Goal: Information Seeking & Learning: Check status

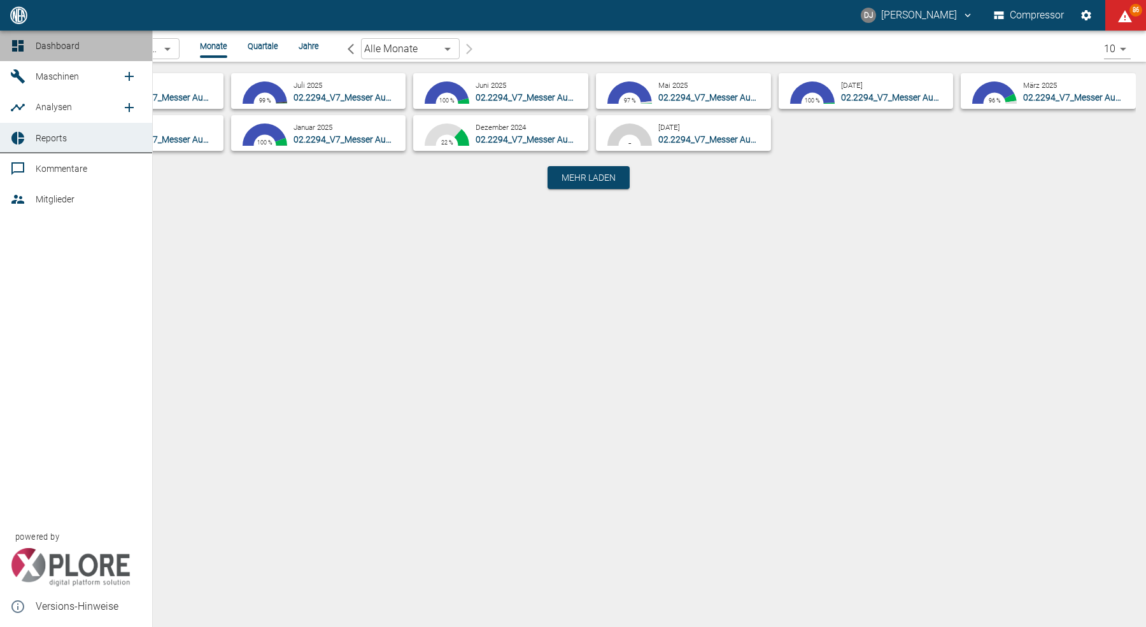
click at [23, 44] on icon at bounding box center [17, 45] width 15 height 15
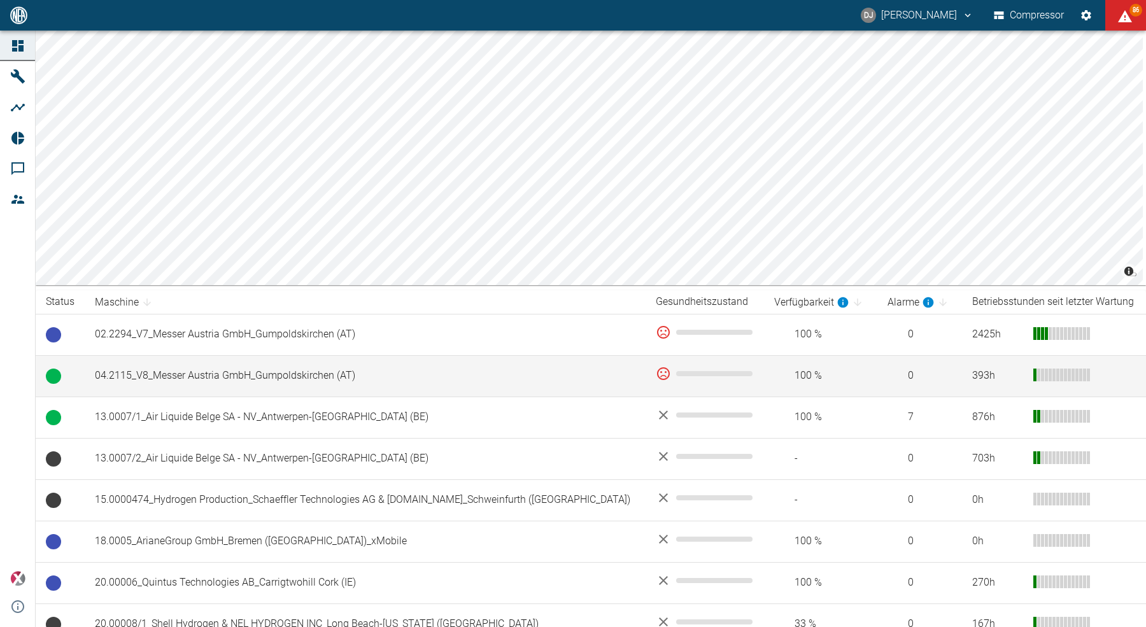
click at [262, 379] on td "04.2115_V8_Messer Austria GmbH_Gumpoldskirchen (AT)" at bounding box center [365, 375] width 561 height 41
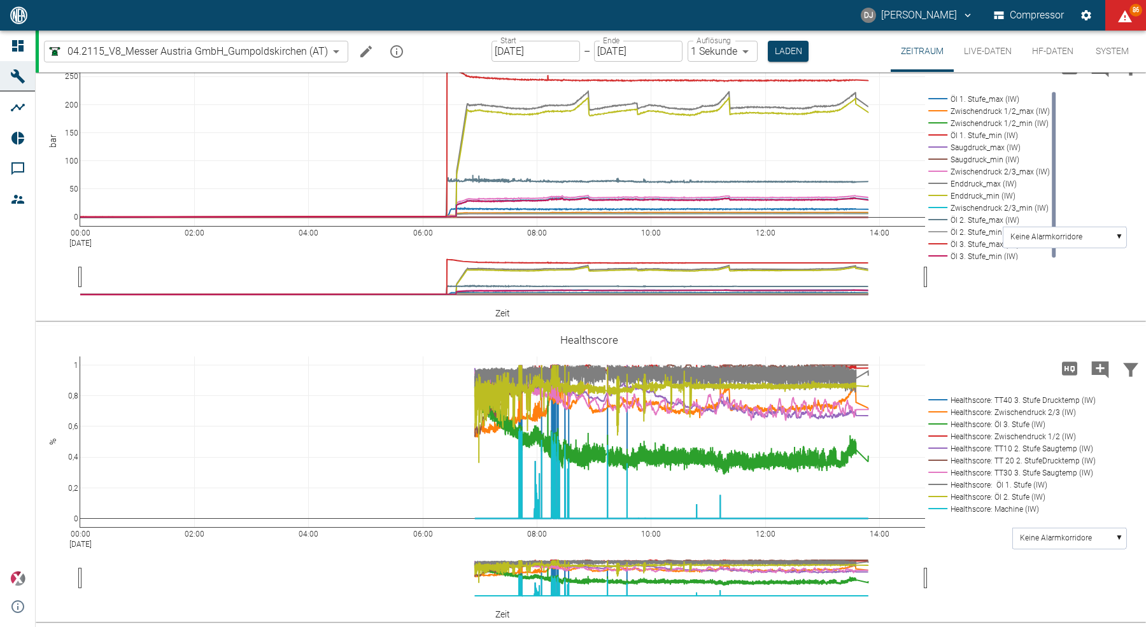
scroll to position [650, 0]
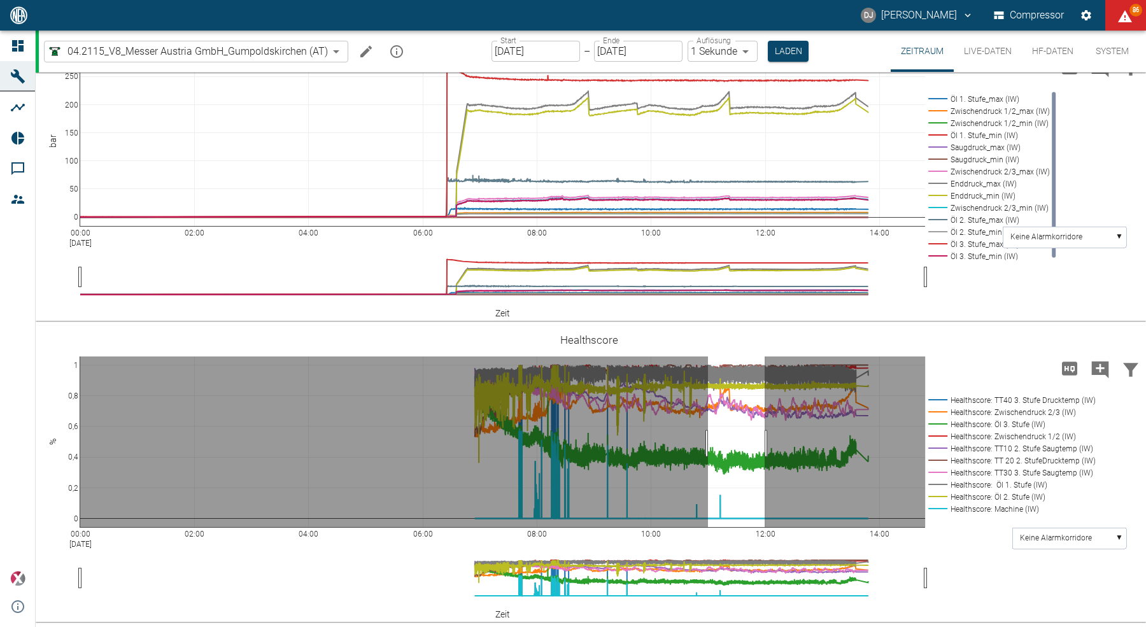
drag, startPoint x: 708, startPoint y: 444, endPoint x: 765, endPoint y: 446, distance: 56.7
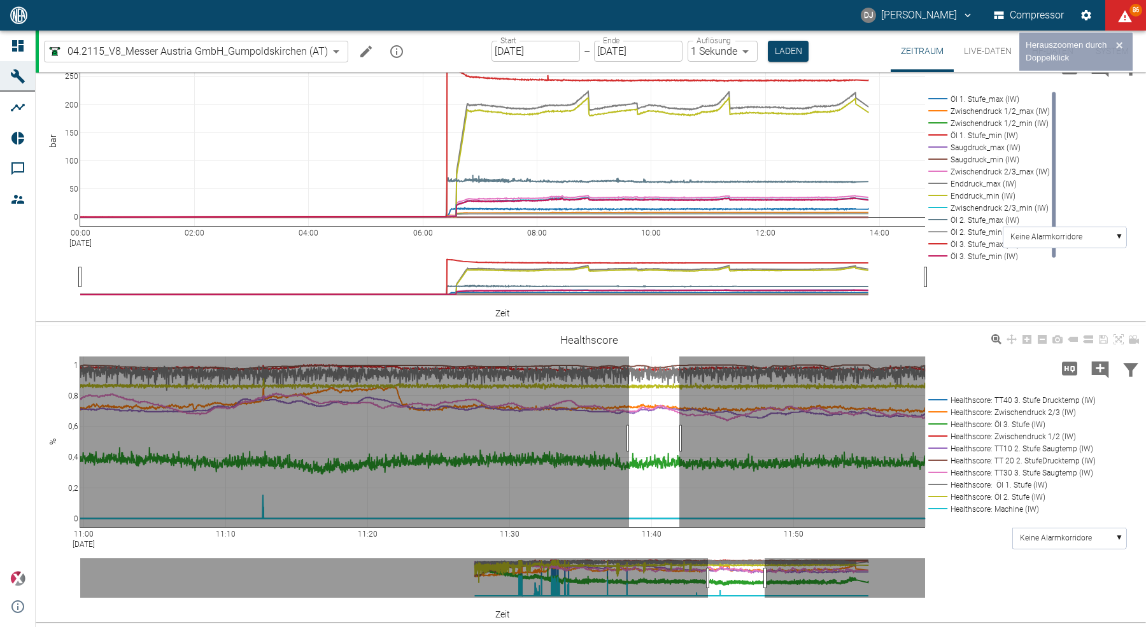
drag, startPoint x: 629, startPoint y: 439, endPoint x: 696, endPoint y: 436, distance: 66.9
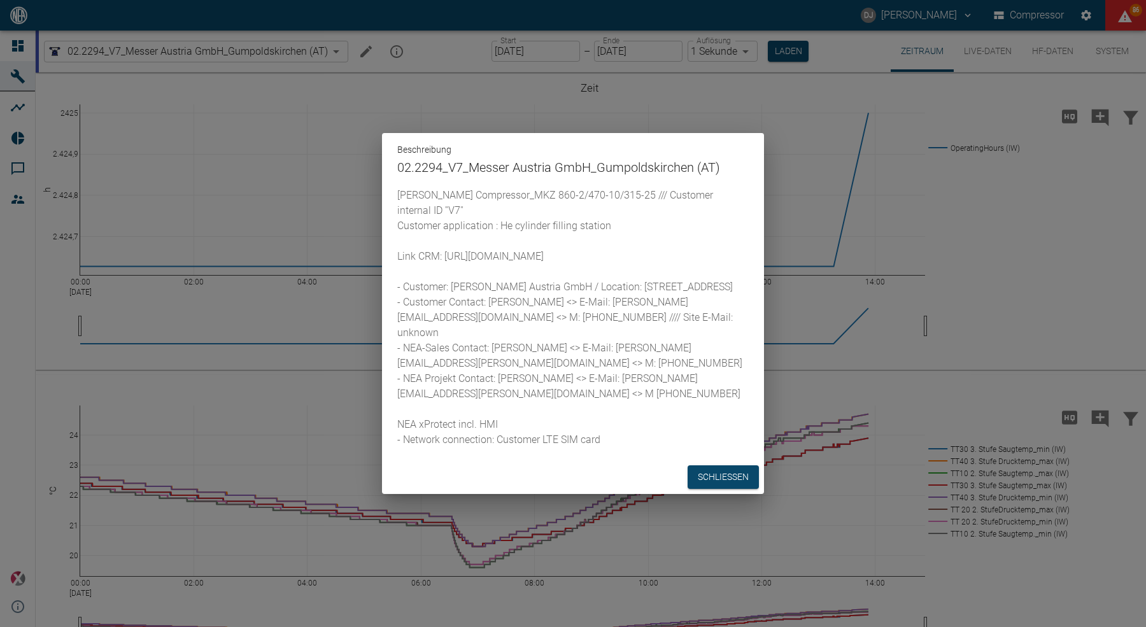
drag, startPoint x: 501, startPoint y: 450, endPoint x: 390, endPoint y: 453, distance: 111.5
click at [390, 453] on div "[PERSON_NAME] Compressor_MKZ 860-2/470-10/315-25 /// Customer internal ID ''V7'…" at bounding box center [573, 324] width 382 height 273
drag, startPoint x: 504, startPoint y: 404, endPoint x: 613, endPoint y: 406, distance: 108.9
click at [613, 406] on p "[PERSON_NAME] Compressor_MKZ 860-2/470-10/315-25 /// Customer internal ID ''V7'…" at bounding box center [573, 318] width 352 height 260
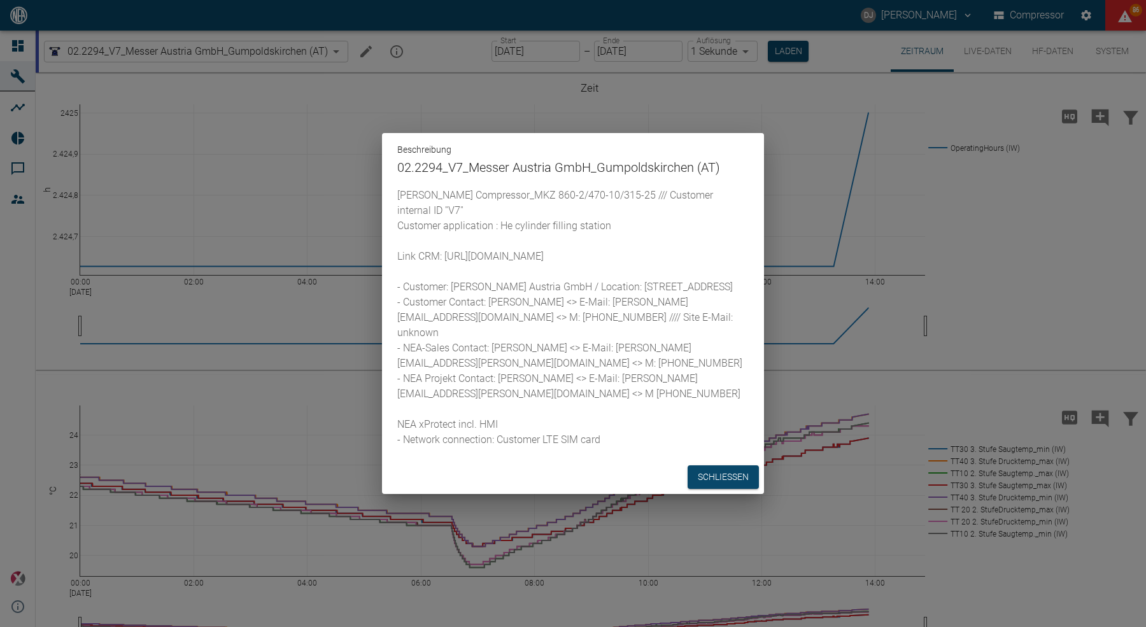
drag, startPoint x: 447, startPoint y: 420, endPoint x: 681, endPoint y: 418, distance: 234.4
click at [681, 418] on p "[PERSON_NAME] Compressor_MKZ 860-2/470-10/315-25 /// Customer internal ID ''V7'…" at bounding box center [573, 318] width 352 height 260
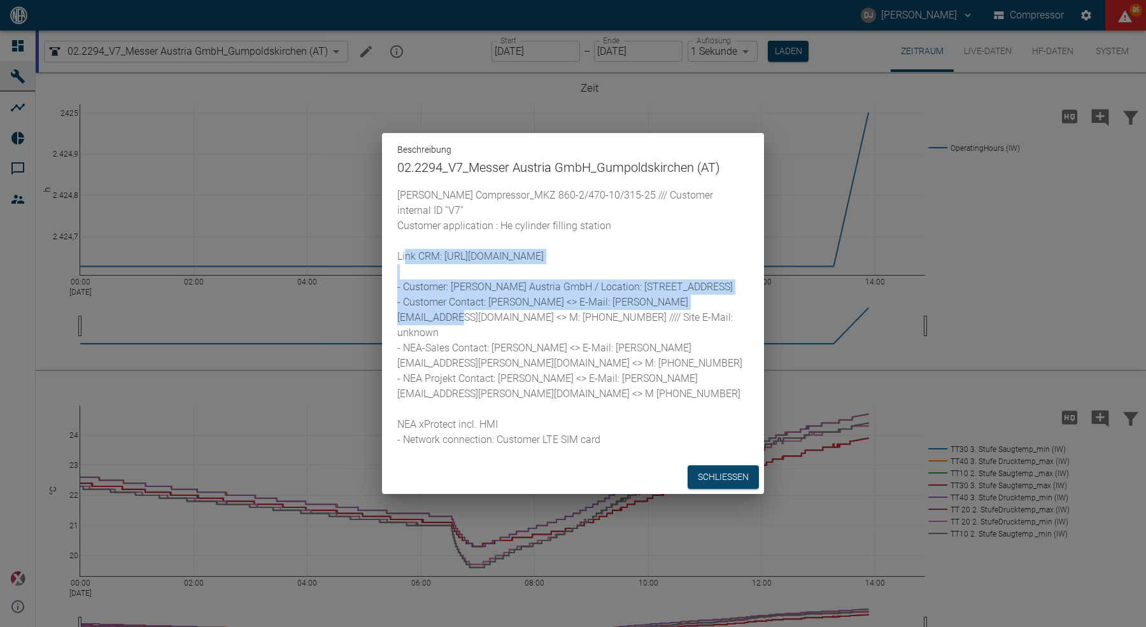
drag, startPoint x: 445, startPoint y: 220, endPoint x: 544, endPoint y: 260, distance: 107.1
click at [544, 260] on p "HOFER Compressor_MKZ 860-2/470-10/315-25 /// Customer internal ID ''V7'' Custom…" at bounding box center [573, 318] width 352 height 260
copy p "https://neaglobal.crm4.dynamics.com/main.aspx?appid=9f0aecb7-59ab-ea11-a812-000…"
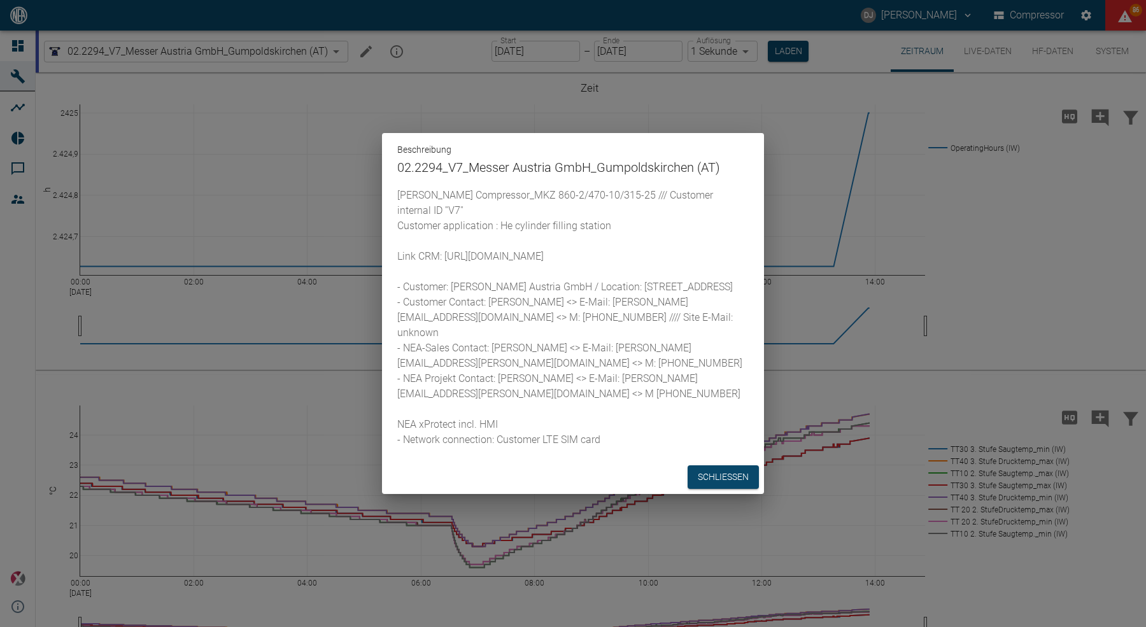
click at [543, 388] on p "HOFER Compressor_MKZ 860-2/470-10/315-25 /// Customer internal ID ''V7'' Custom…" at bounding box center [573, 318] width 352 height 260
click at [733, 489] on button "Schließen" at bounding box center [723, 478] width 71 height 24
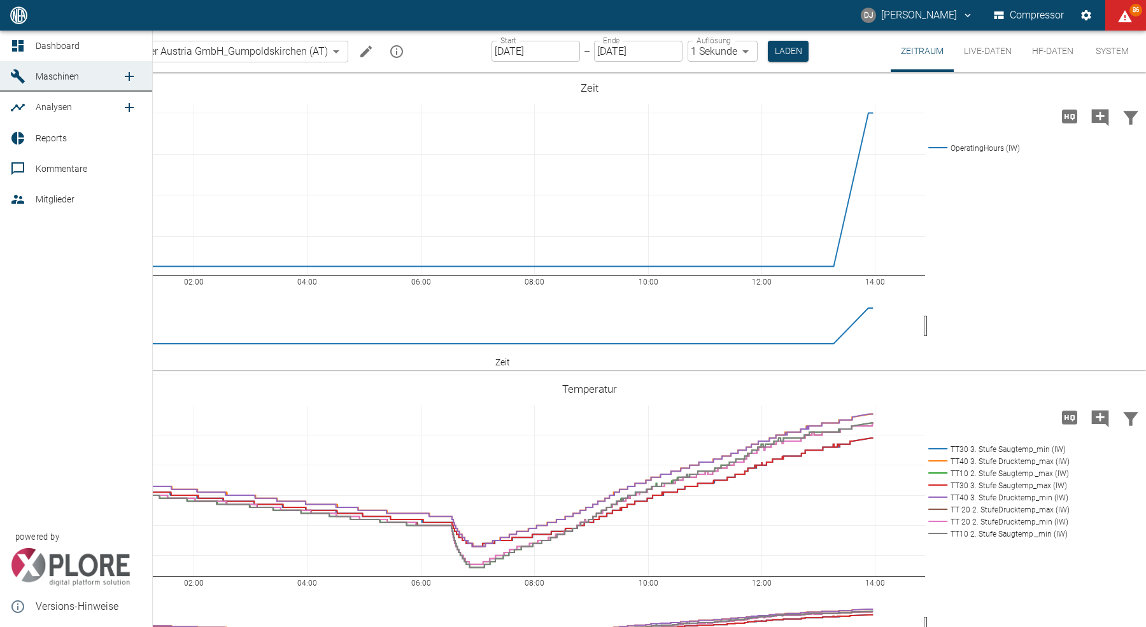
click at [19, 50] on icon at bounding box center [17, 45] width 11 height 11
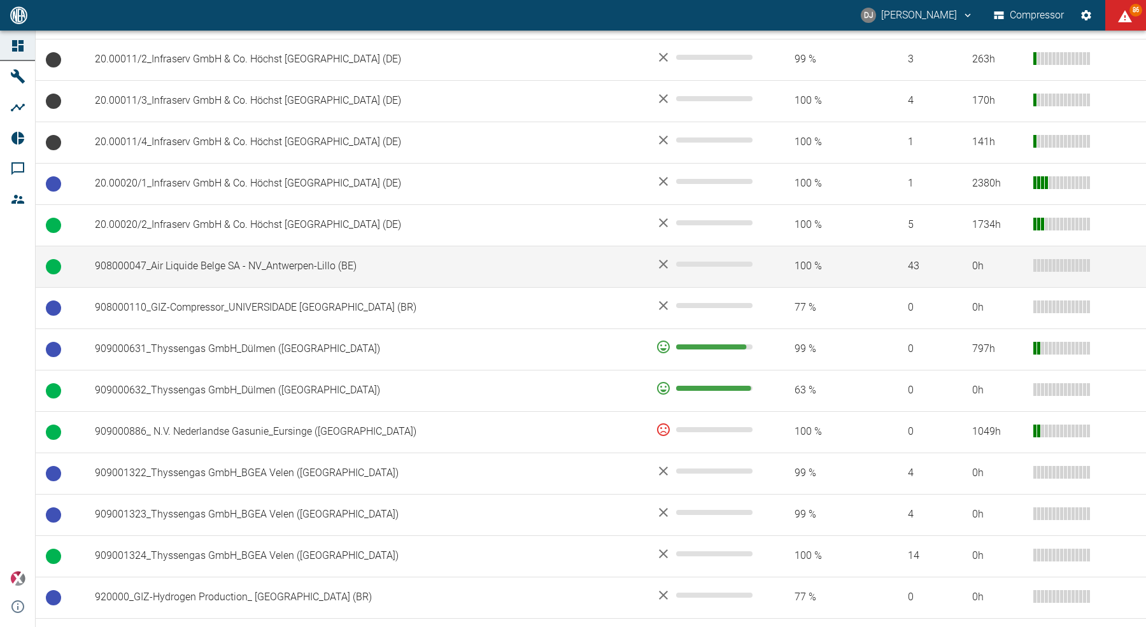
scroll to position [823, 0]
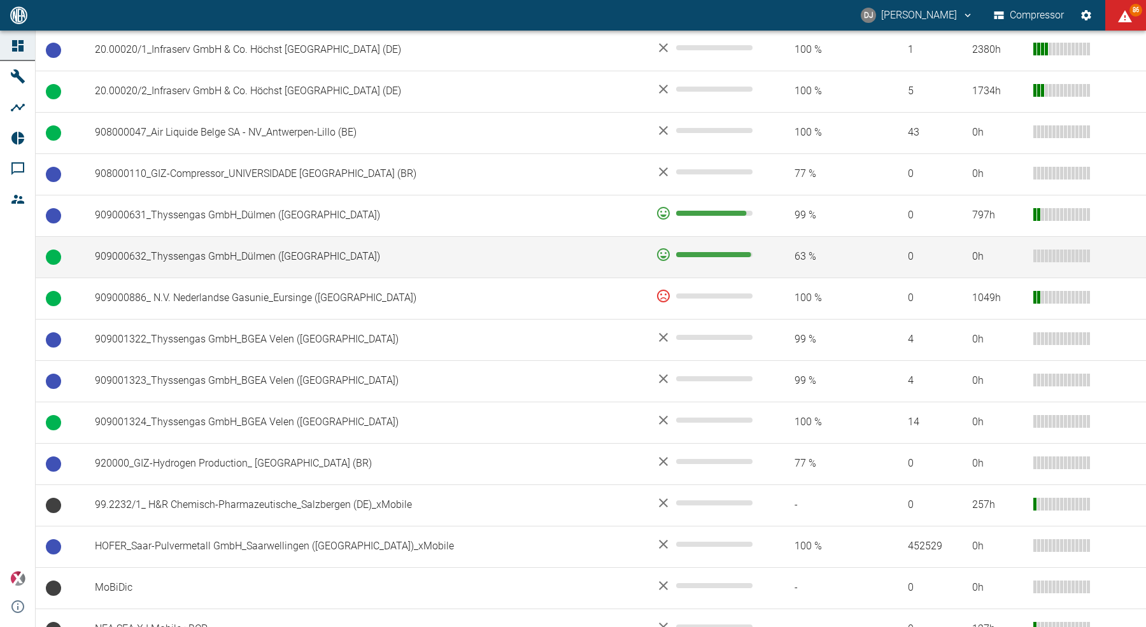
click at [181, 250] on td "909000632_Thyssengas GmbH_Dülmen (DE)" at bounding box center [365, 256] width 561 height 41
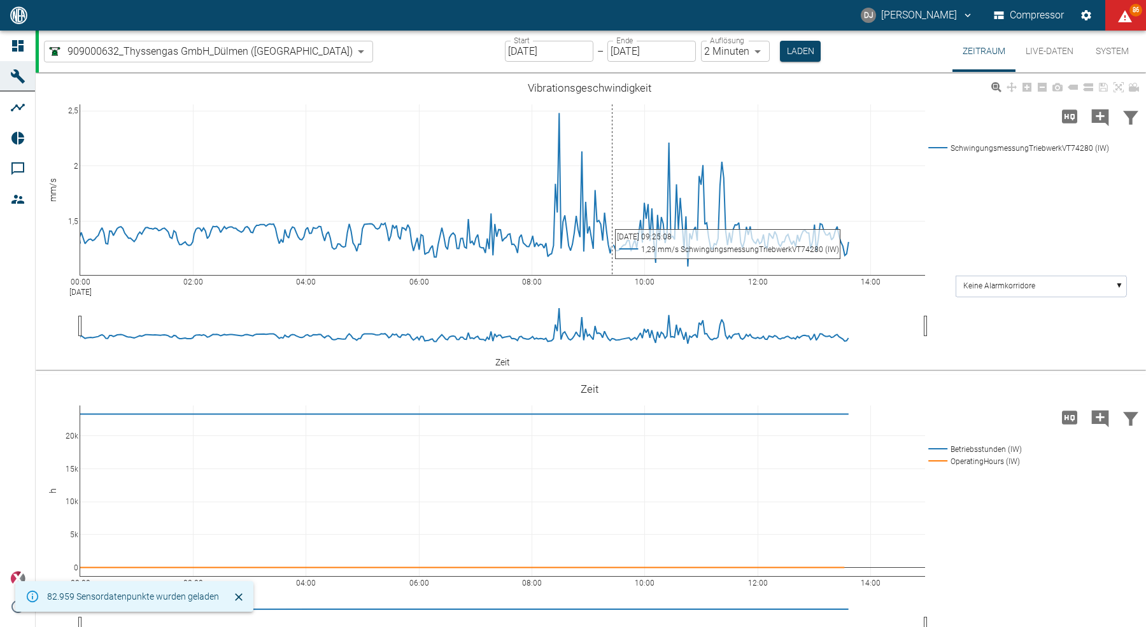
type input "2min"
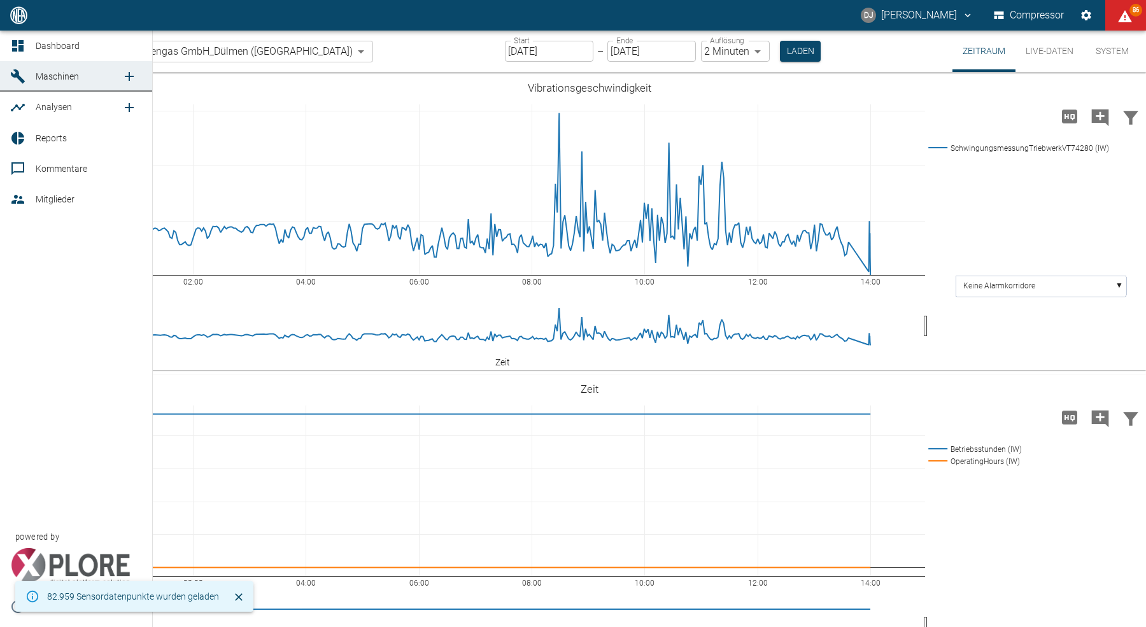
click at [20, 48] on icon at bounding box center [17, 45] width 11 height 11
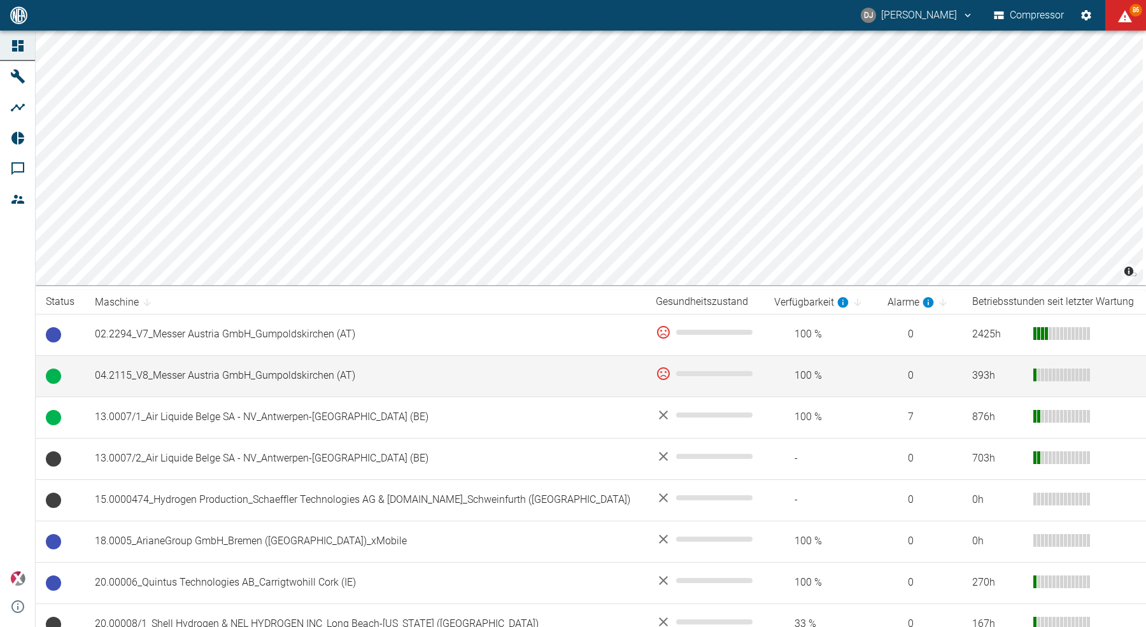
click at [231, 387] on td "04.2115_V8_Messer Austria GmbH_Gumpoldskirchen (AT)" at bounding box center [365, 375] width 561 height 41
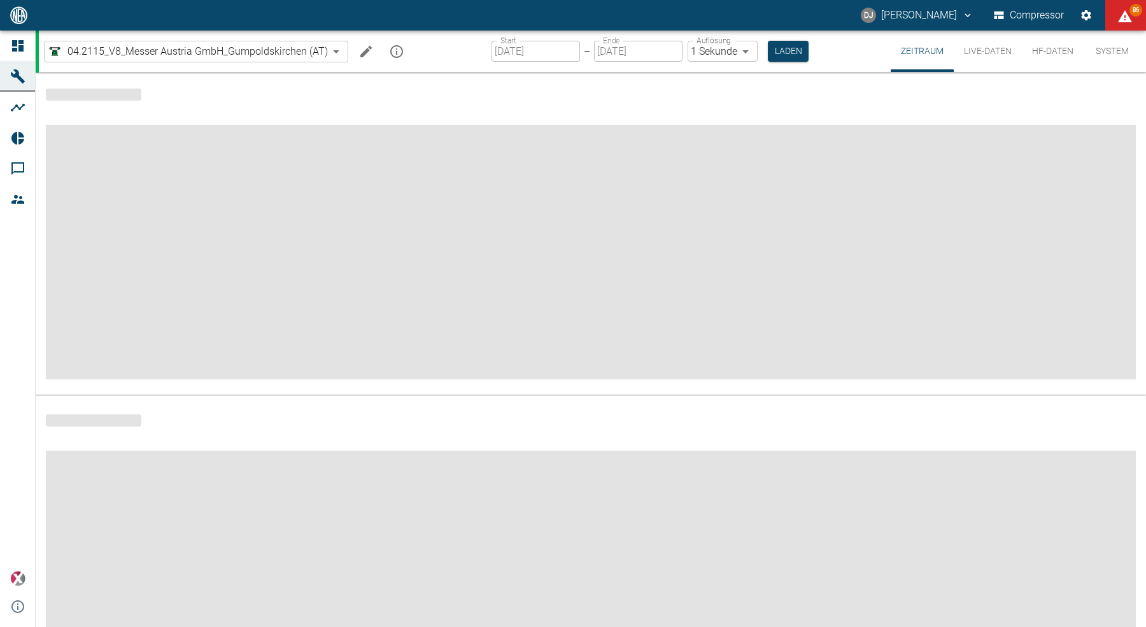
click at [997, 51] on button "Live-Daten" at bounding box center [988, 51] width 68 height 41
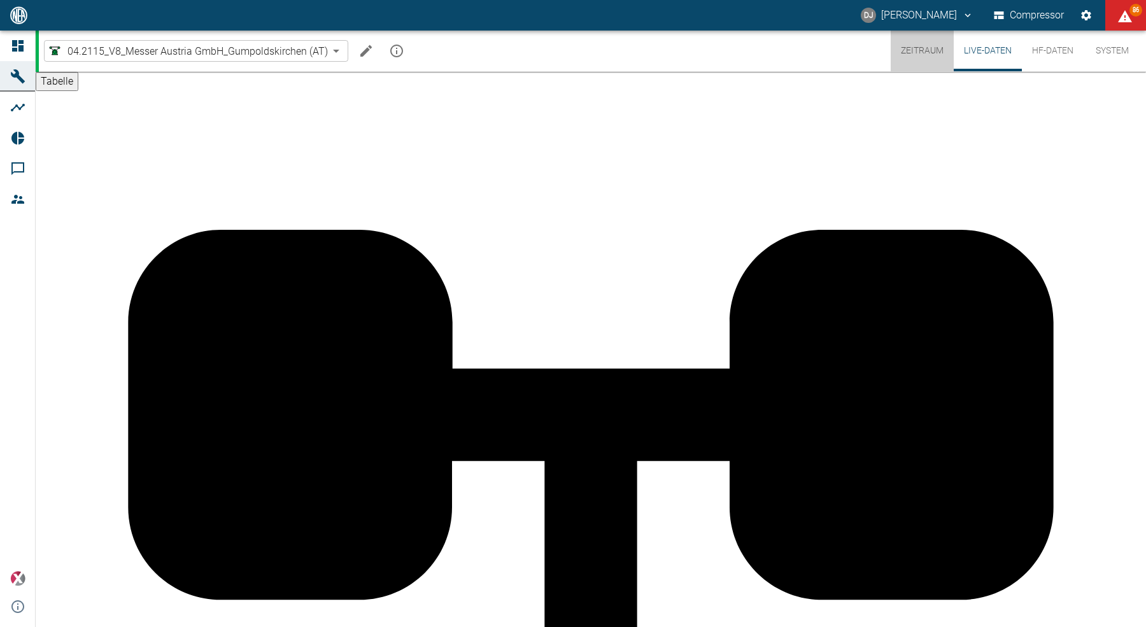
click at [925, 55] on button "Zeitraum" at bounding box center [922, 51] width 63 height 41
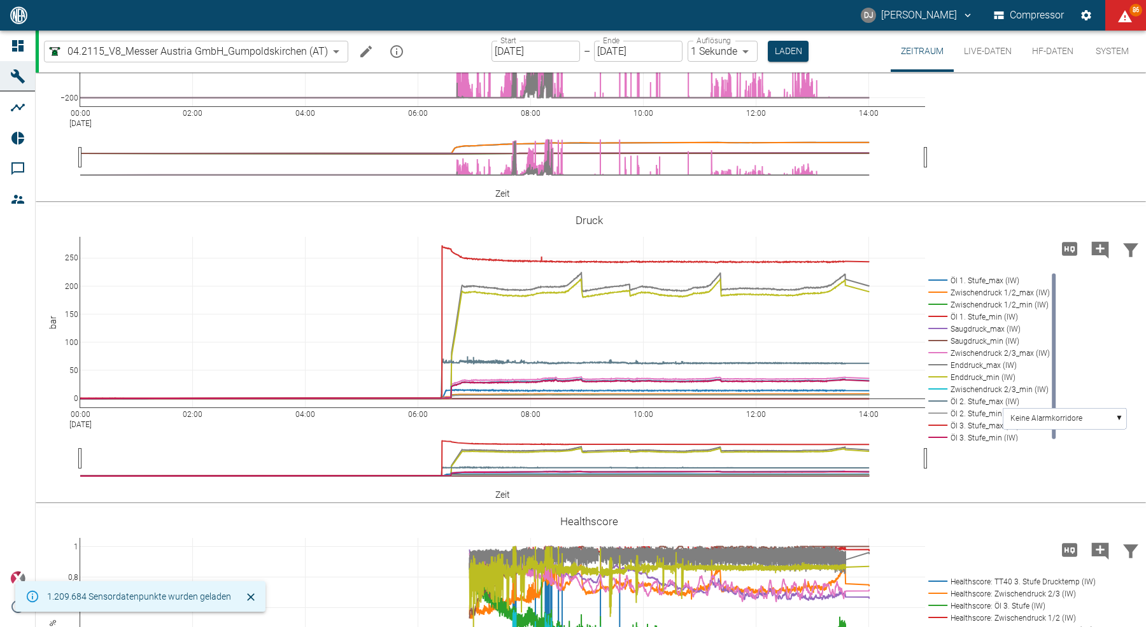
scroll to position [478, 0]
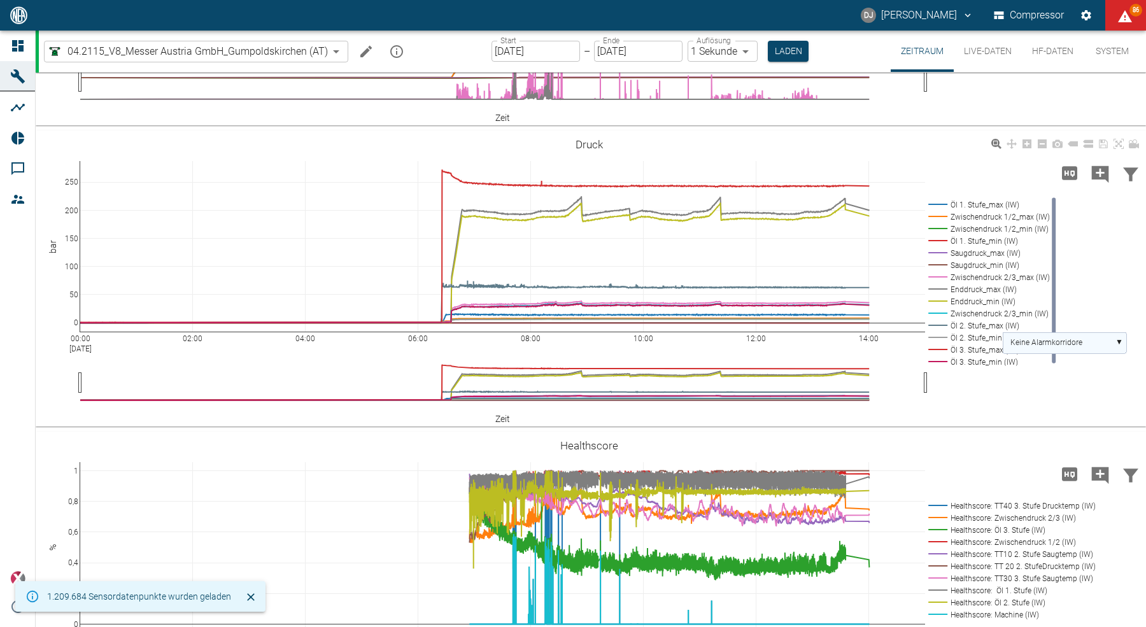
click at [1039, 347] on text "Keine Alarmkorridore" at bounding box center [1047, 342] width 72 height 9
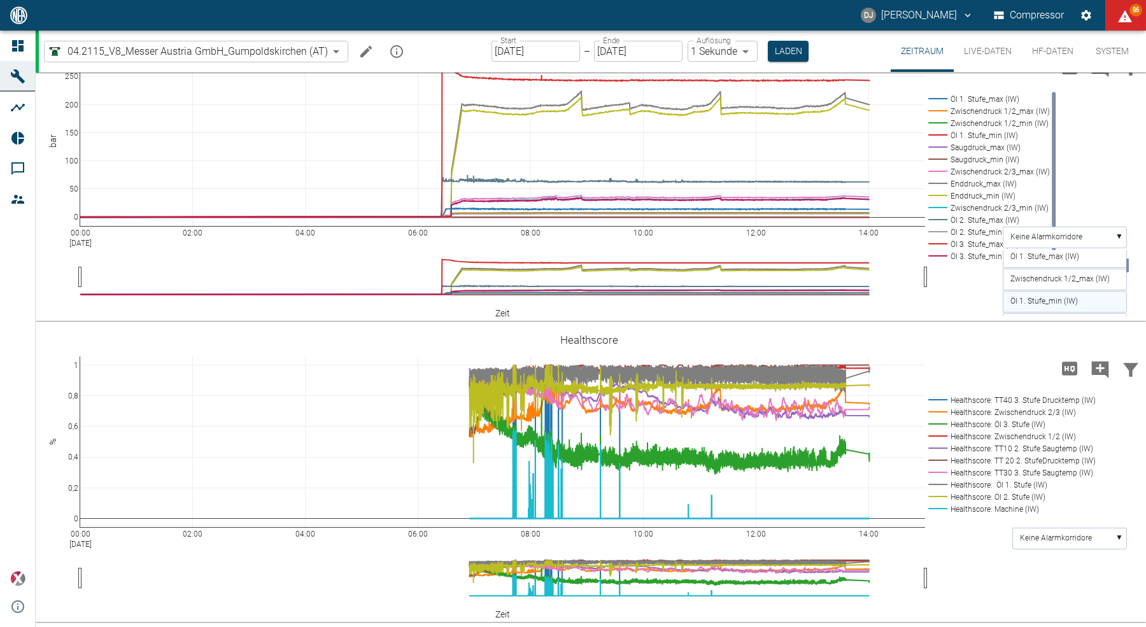
scroll to position [642, 0]
drag, startPoint x: 1127, startPoint y: 279, endPoint x: 1131, endPoint y: 287, distance: 8.5
click at [1131, 287] on div "00:00 Sep 1, 2025 02:00 04:00 06:00 08:00 10:00 12:00 14:00 0 50 100 150 200 25…" at bounding box center [589, 173] width 1107 height 287
drag, startPoint x: 1128, startPoint y: 267, endPoint x: 1127, endPoint y: 320, distance: 52.9
click at [1127, 317] on rect at bounding box center [1128, 309] width 3 height 14
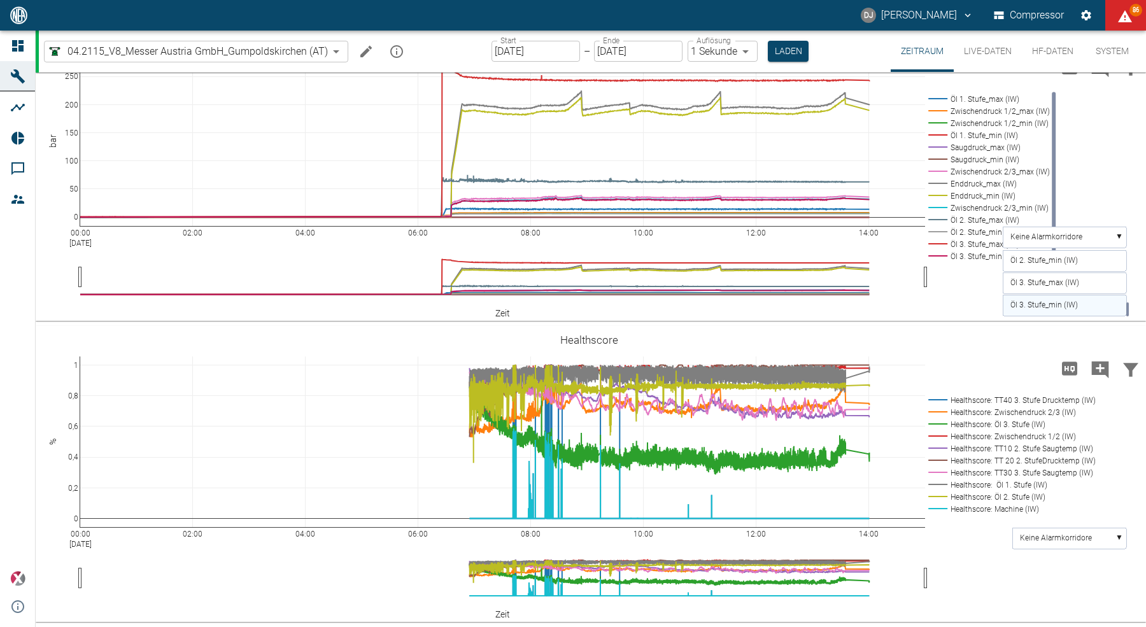
click at [1071, 131] on text "Zwischendruck 1/2_max (IW)" at bounding box center [1060, 126] width 99 height 9
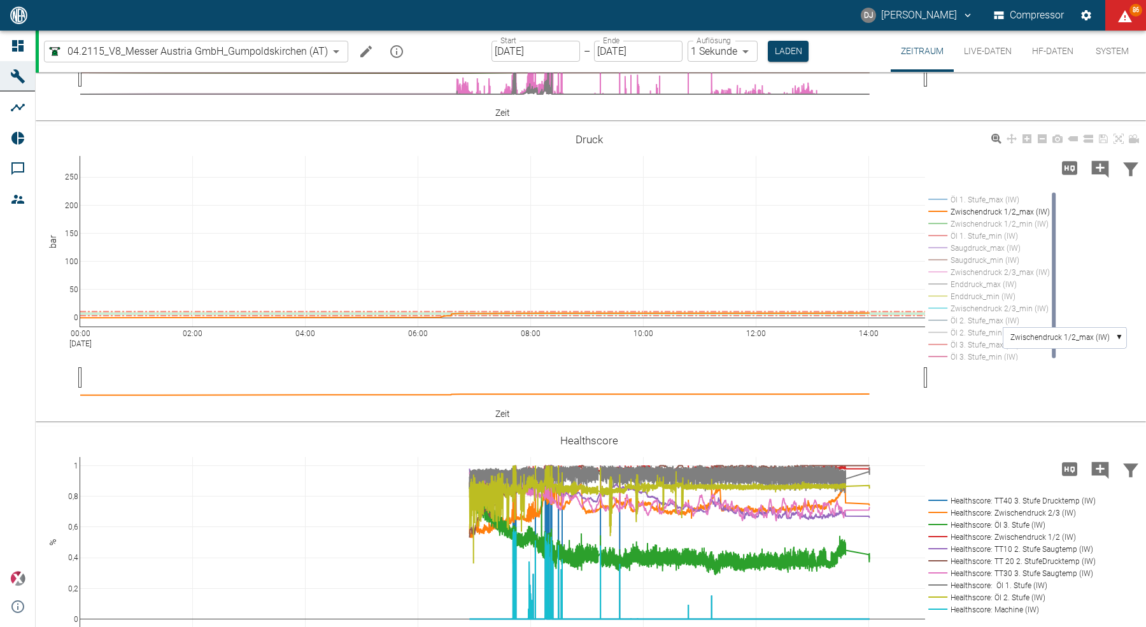
scroll to position [484, 0]
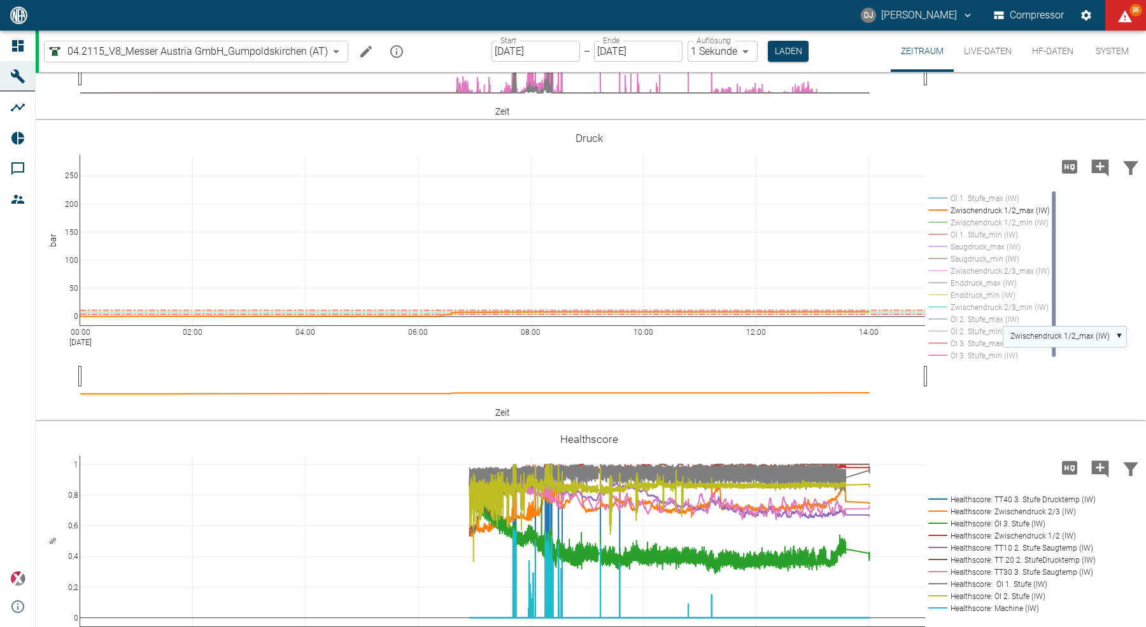
click at [1060, 341] on text "Zwischendruck 1/2_max (IW)" at bounding box center [1060, 336] width 99 height 9
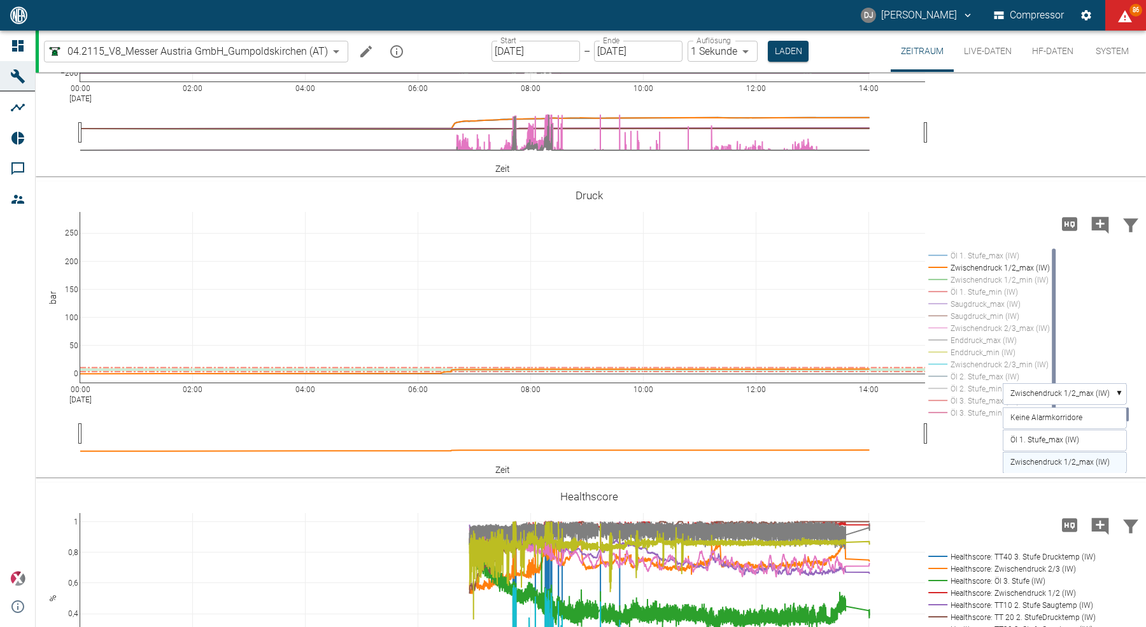
scroll to position [490, 0]
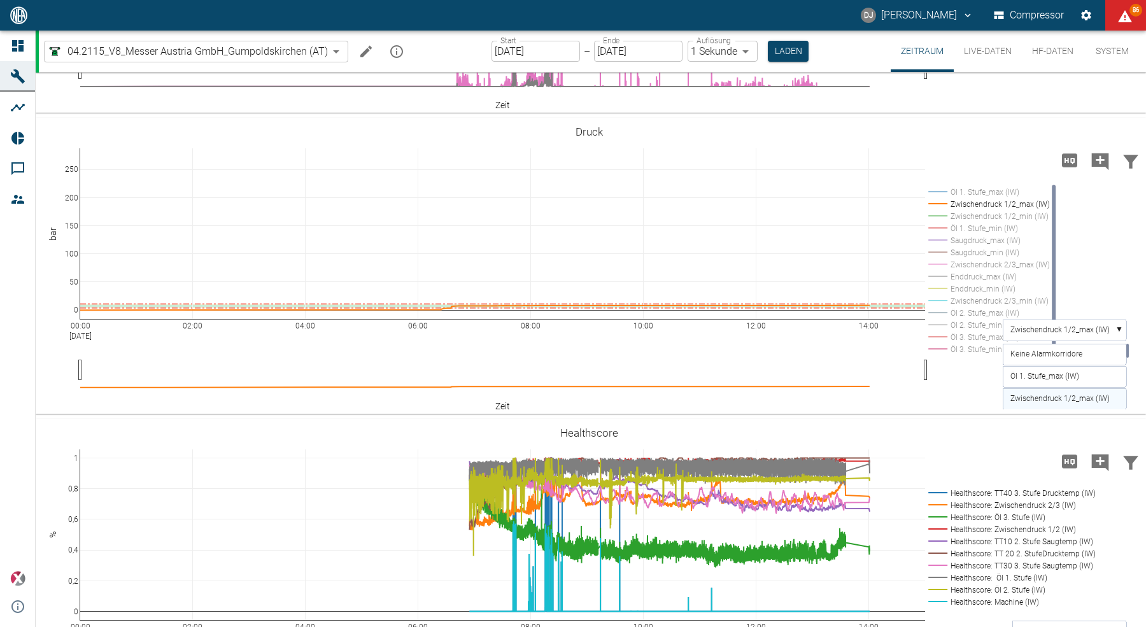
drag, startPoint x: 1128, startPoint y: 431, endPoint x: 1131, endPoint y: 415, distance: 15.6
click at [1131, 409] on div "00:00 Sep 1, 2025 02:00 04:00 06:00 08:00 10:00 12:00 14:00 0 50 100 150 200 25…" at bounding box center [589, 266] width 1107 height 287
click at [1091, 365] on rect at bounding box center [1065, 354] width 124 height 21
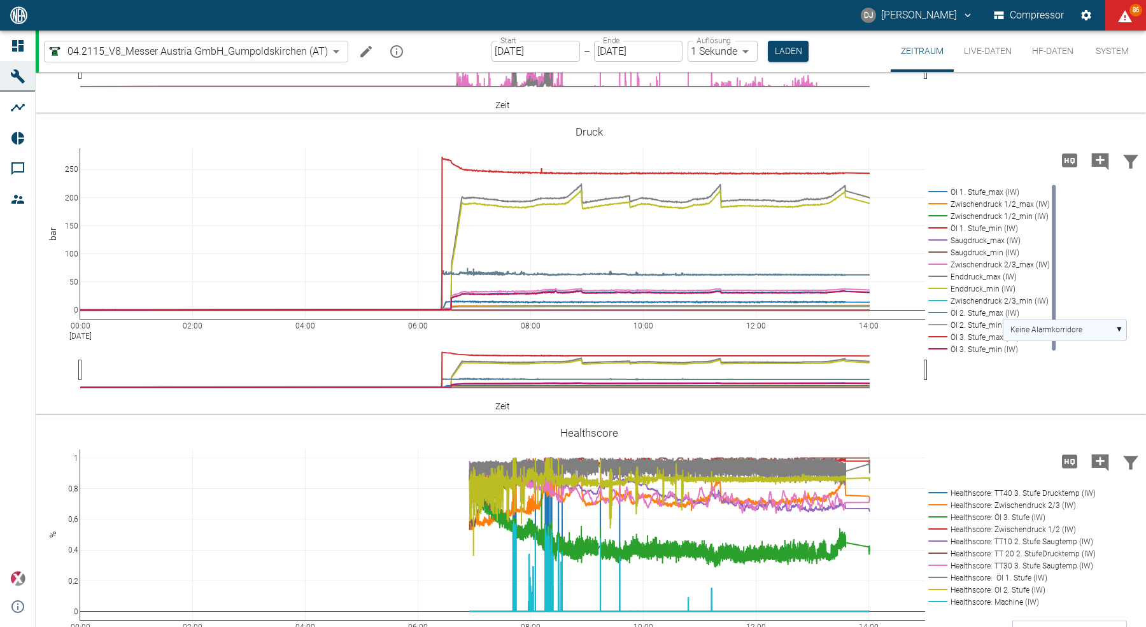
click at [1057, 334] on text "Keine Alarmkorridore" at bounding box center [1047, 329] width 72 height 9
click at [1050, 381] on text "Öl 1. Stufe_max (IW)" at bounding box center [1045, 376] width 69 height 9
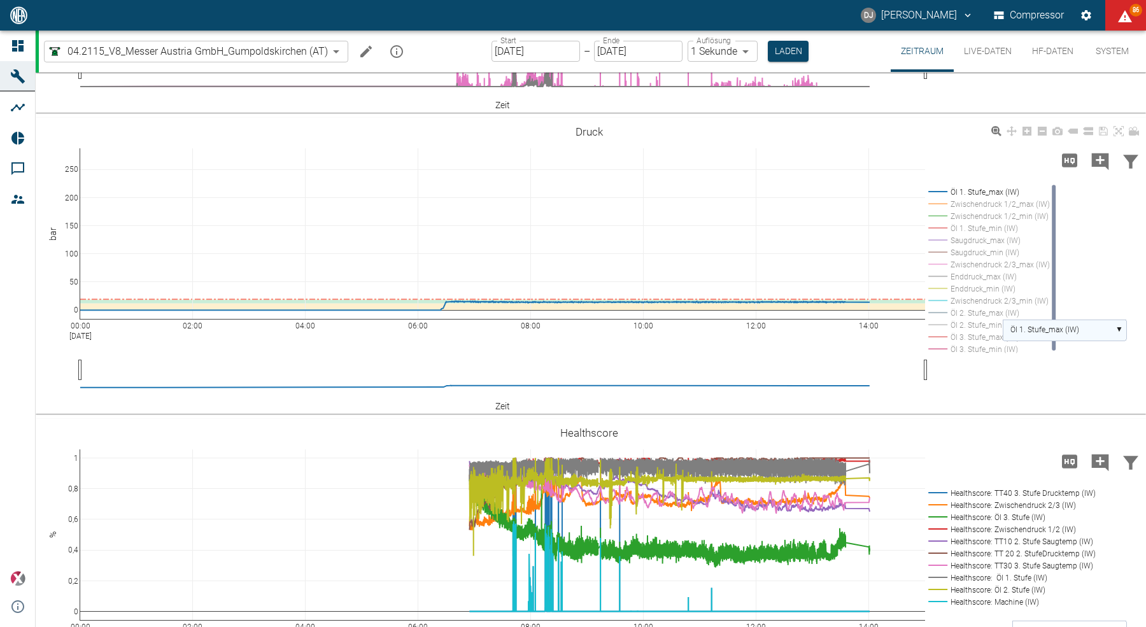
click at [1053, 341] on rect at bounding box center [1065, 330] width 124 height 21
click at [1046, 403] on text "Öl 1. Stufe_min (IW)" at bounding box center [1045, 398] width 68 height 9
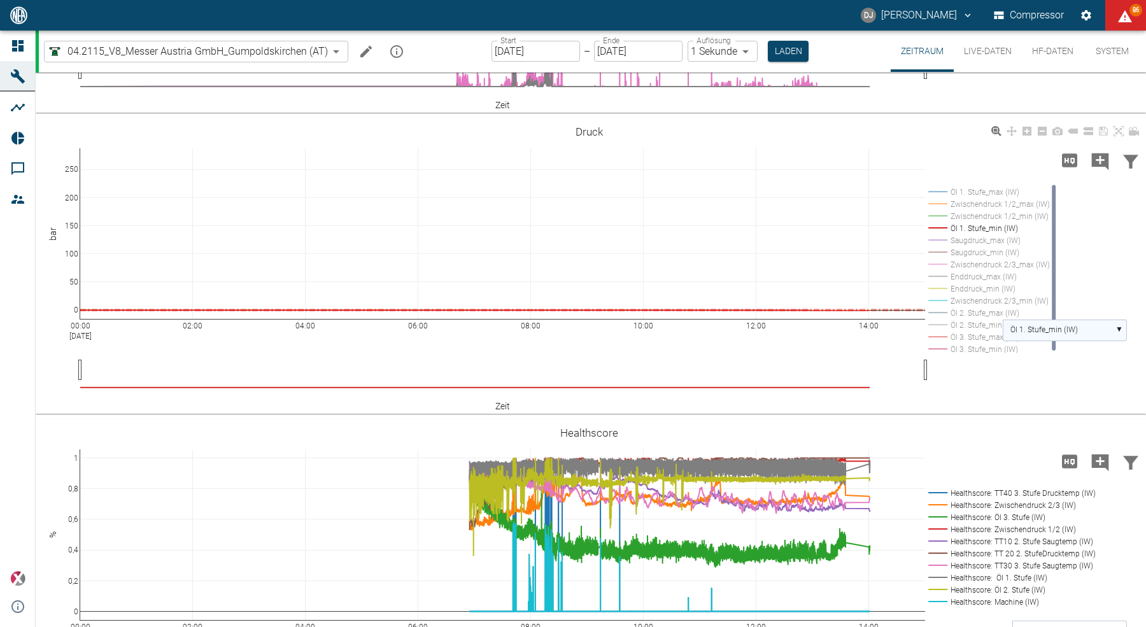
click at [1047, 334] on text "Öl 1. Stufe_min (IW)" at bounding box center [1045, 329] width 68 height 9
click at [1048, 403] on text "Zwischendruck 2/3_max (IW)" at bounding box center [1060, 398] width 99 height 9
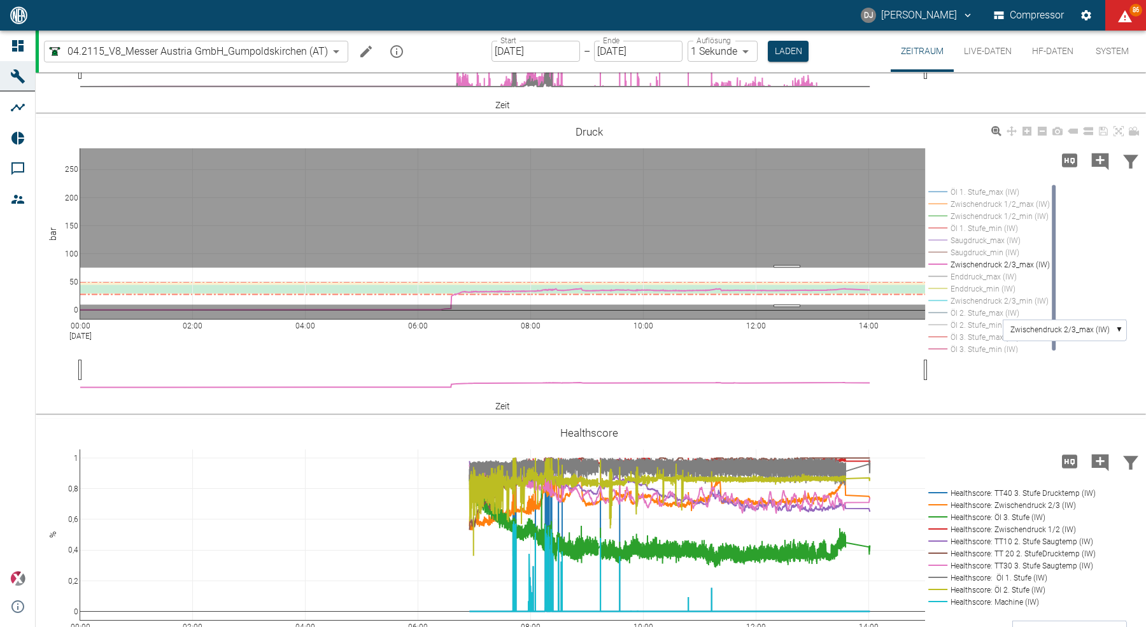
drag, startPoint x: 787, startPoint y: 335, endPoint x: 797, endPoint y: 368, distance: 34.6
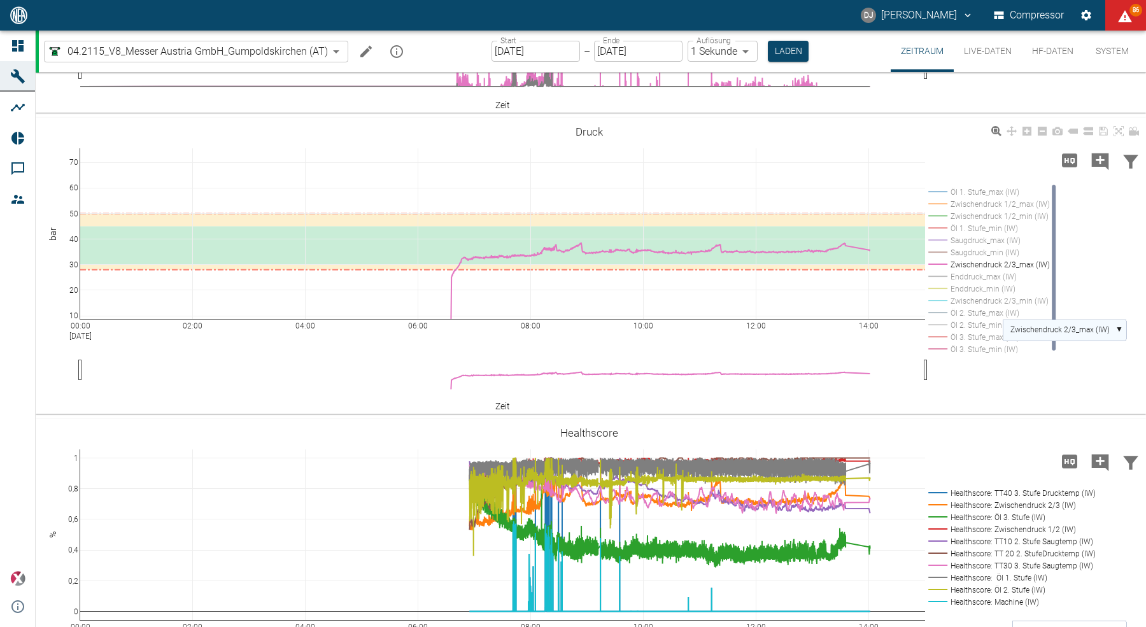
click at [1047, 334] on text "Zwischendruck 2/3_max (IW)" at bounding box center [1060, 329] width 99 height 9
click at [1052, 381] on text "Enddruck_max (IW)" at bounding box center [1044, 376] width 66 height 9
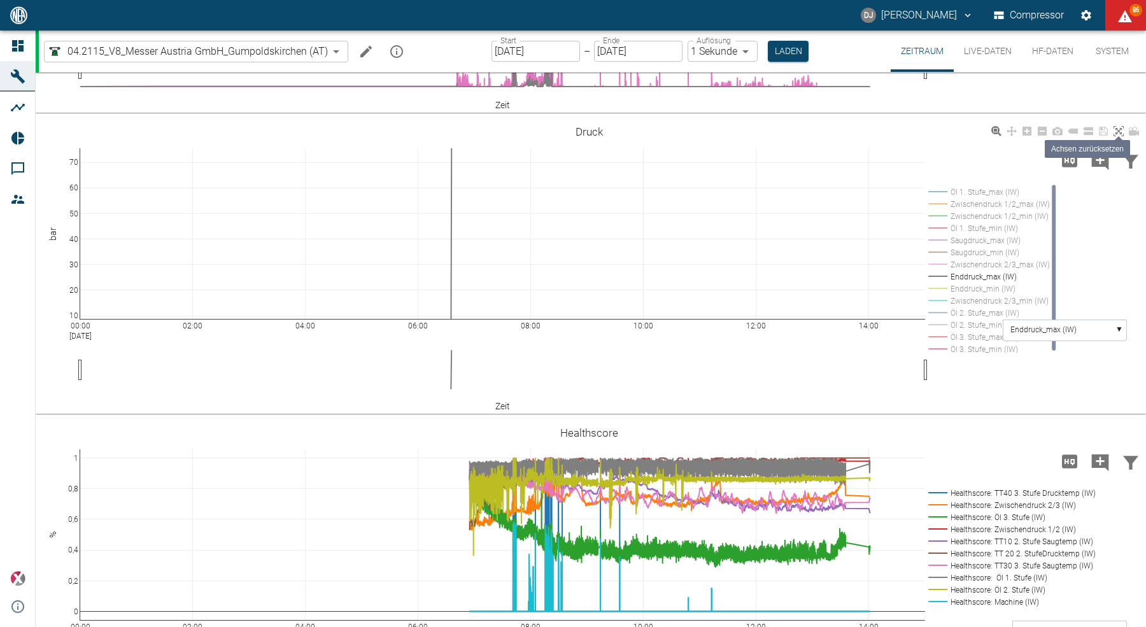
click at [1118, 136] on icon at bounding box center [1119, 131] width 10 height 10
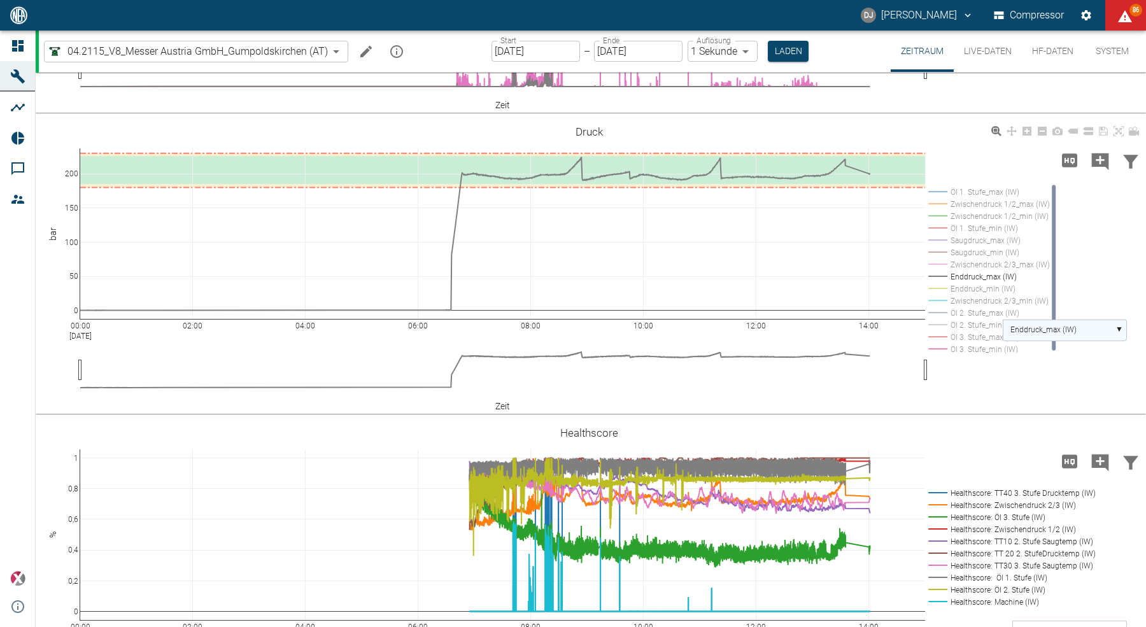
click at [1051, 334] on text "Enddruck_max (IW)" at bounding box center [1044, 329] width 66 height 9
click at [1107, 359] on div "00:00 Sep 1, 2025 02:00 04:00 06:00 08:00 10:00 12:00 14:00 0 50 100 150 200 Öl…" at bounding box center [589, 266] width 1107 height 287
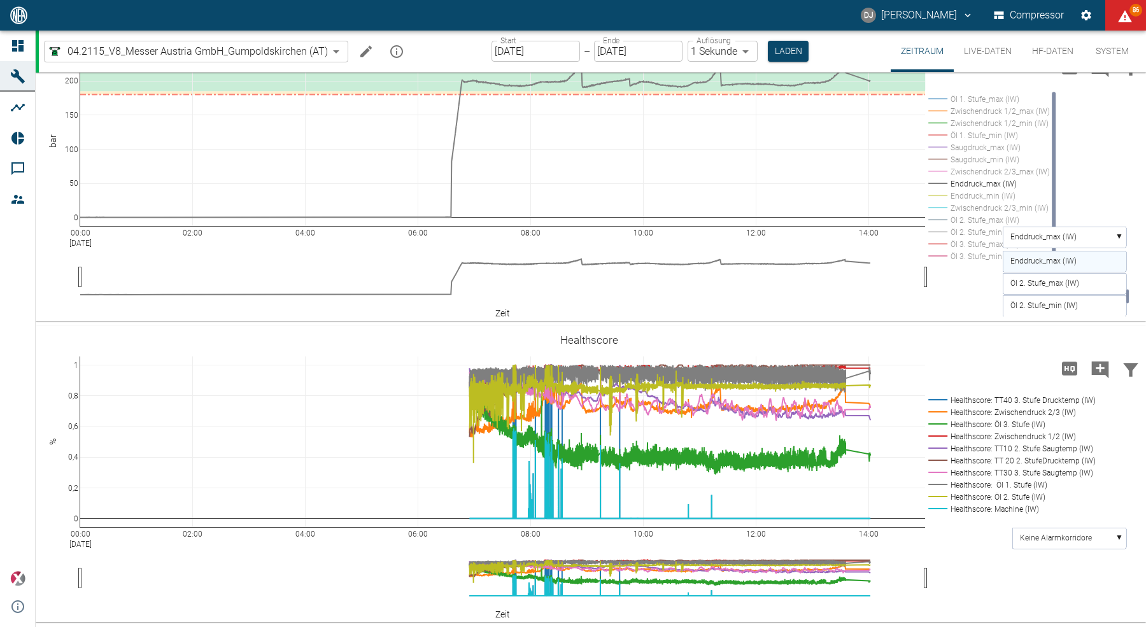
scroll to position [650, 0]
click at [1093, 341] on link at bounding box center [1088, 339] width 15 height 15
click at [1074, 346] on link at bounding box center [1072, 339] width 15 height 15
click at [999, 509] on rect at bounding box center [1009, 509] width 169 height 12
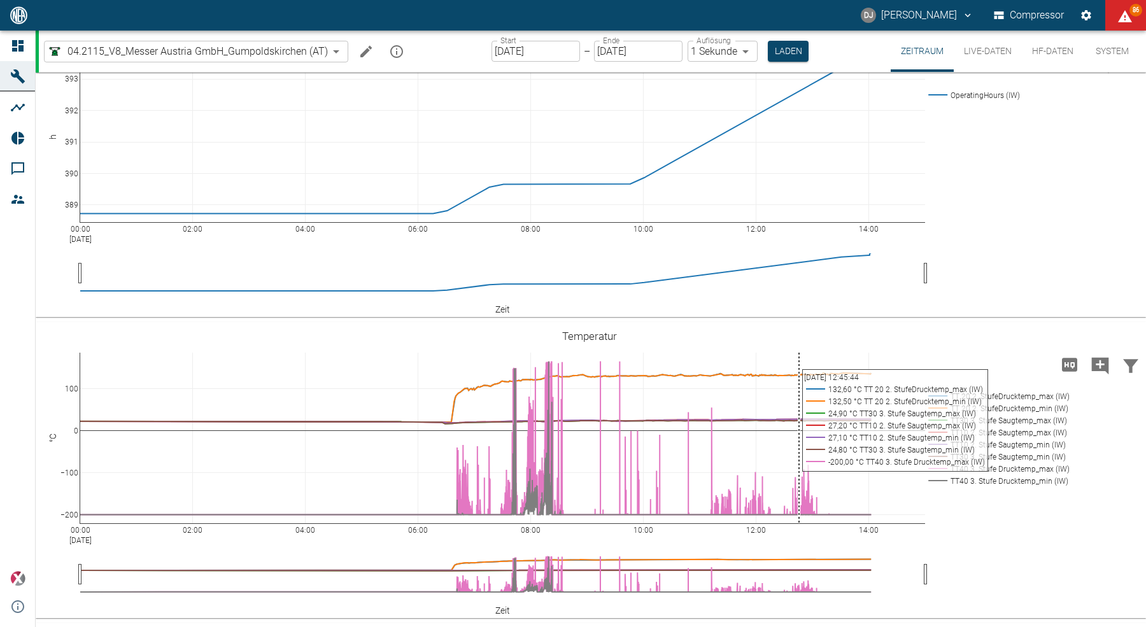
scroll to position [0, 0]
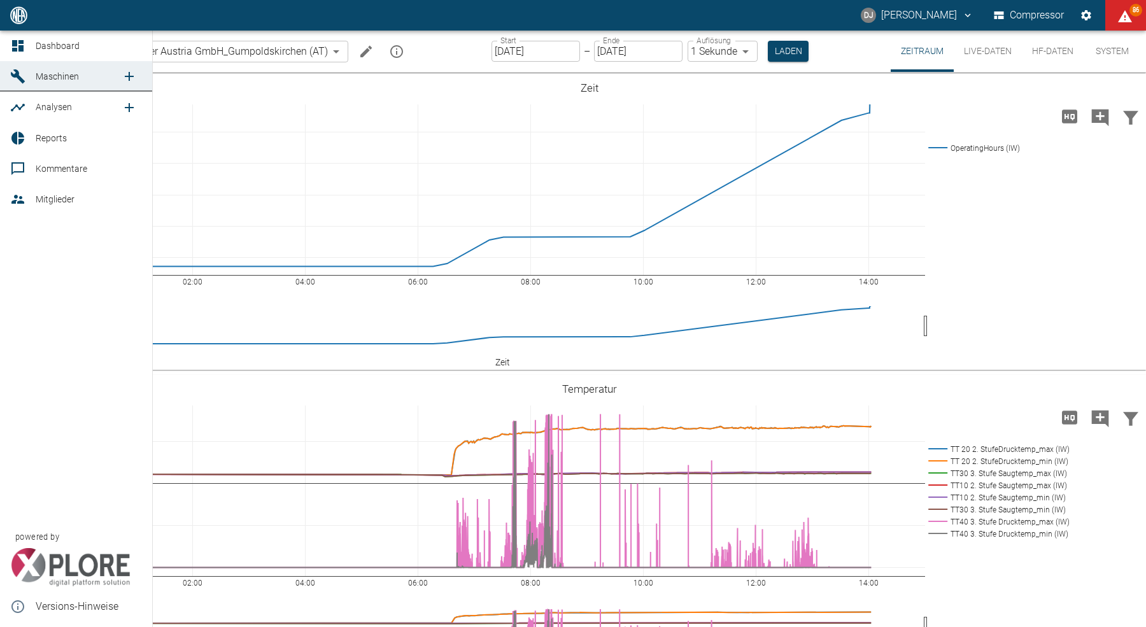
click at [27, 48] on div at bounding box center [19, 45] width 19 height 15
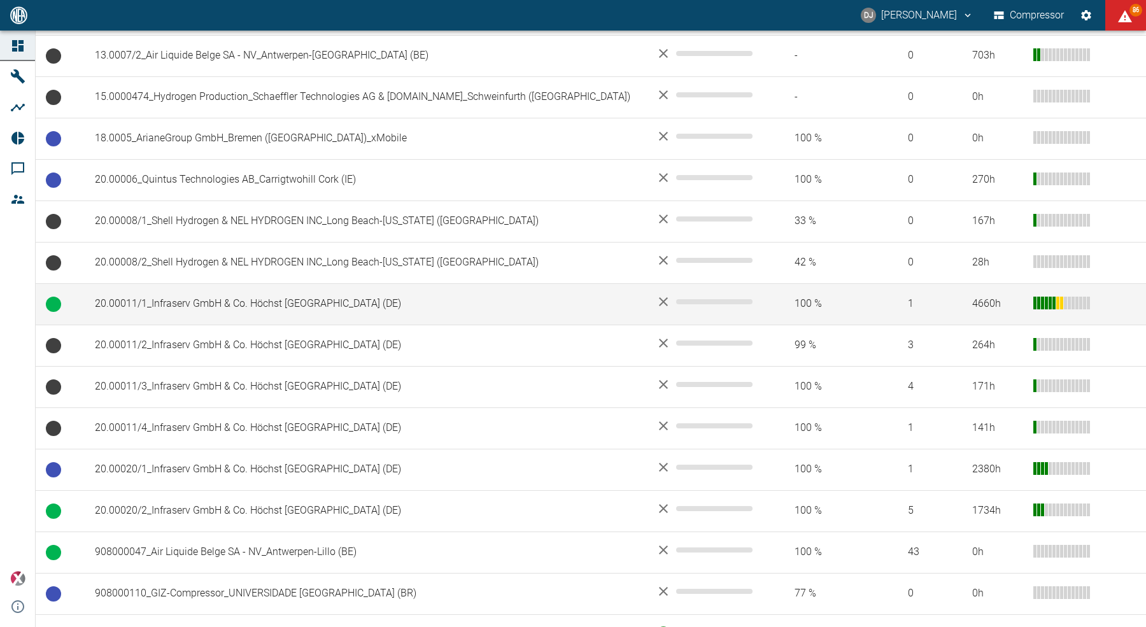
scroll to position [478, 0]
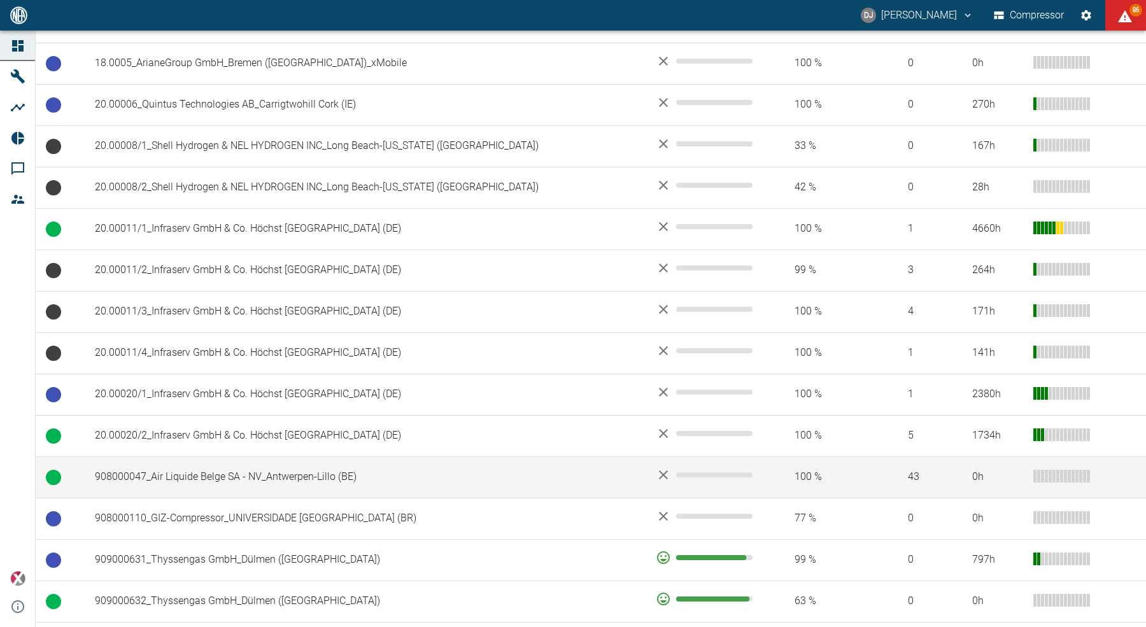
click at [199, 462] on td "908000047_Air Liquide Belge SA - NV_Antwerpen-Lillo (BE)" at bounding box center [365, 477] width 561 height 41
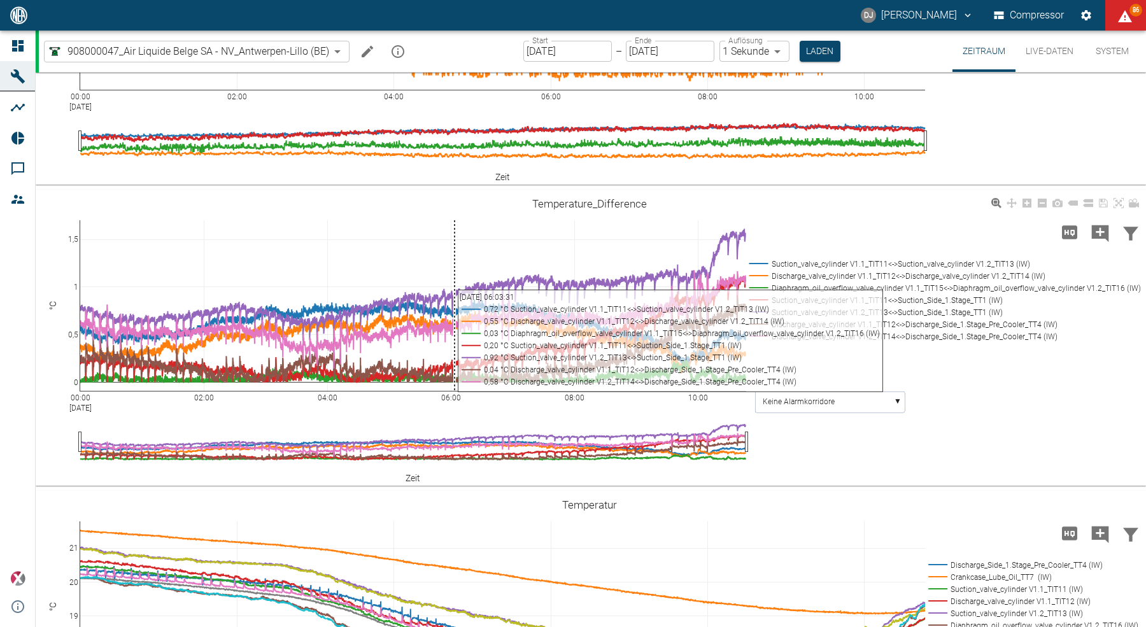
scroll to position [183, 0]
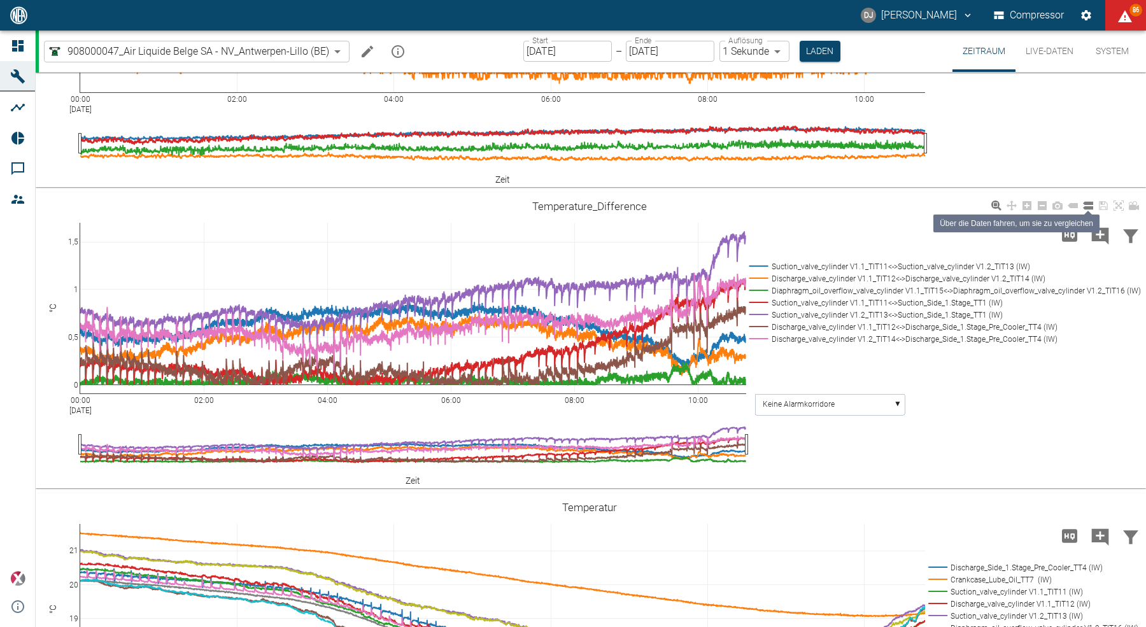
click at [1089, 206] on icon at bounding box center [1088, 206] width 10 height 8
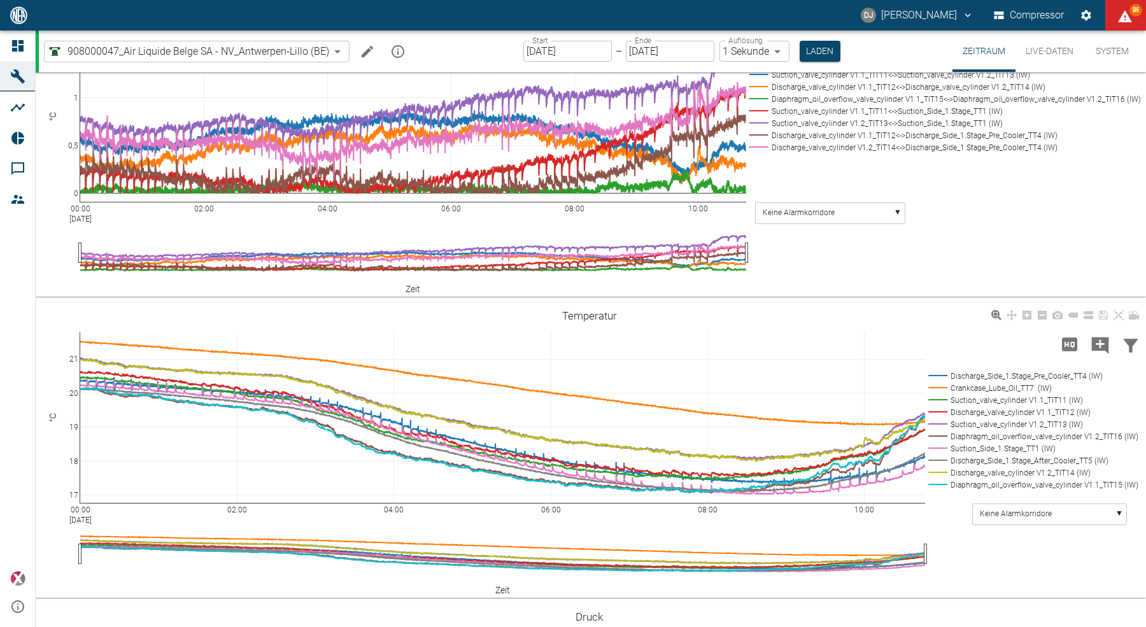
scroll to position [376, 0]
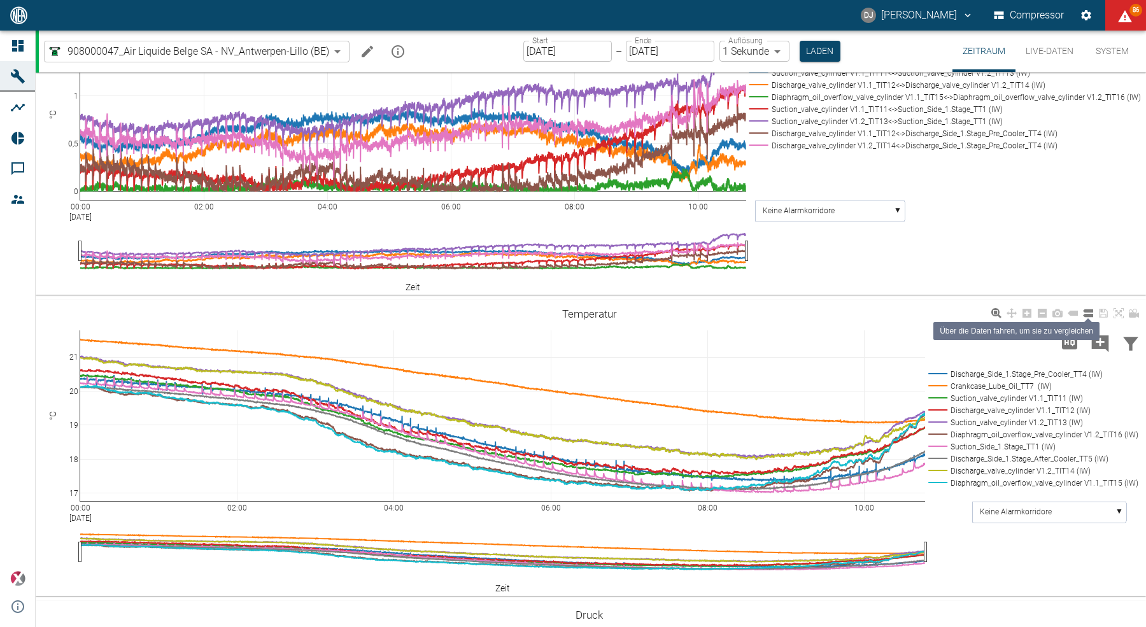
click at [1088, 315] on icon at bounding box center [1088, 314] width 10 height 8
click at [996, 385] on rect at bounding box center [1030, 386] width 210 height 12
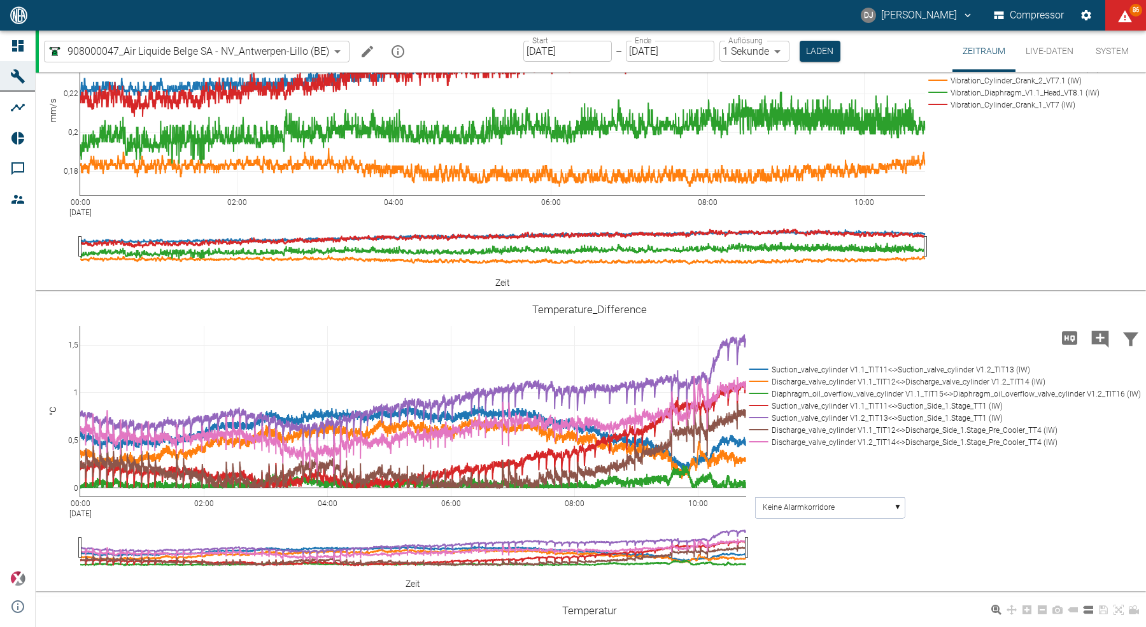
scroll to position [0, 0]
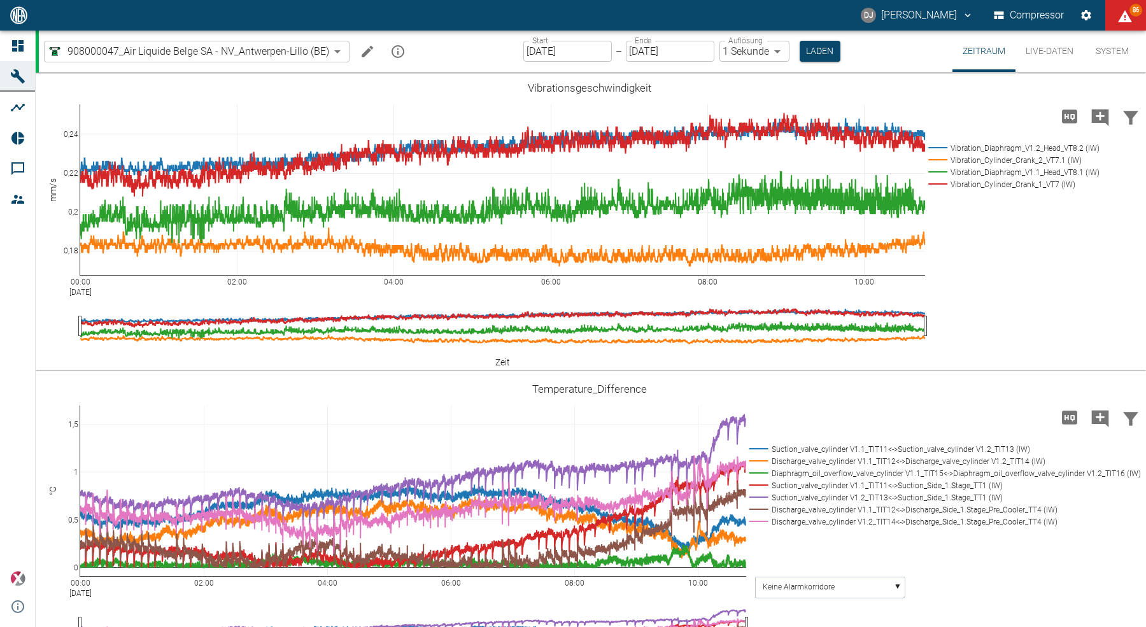
click at [27, 45] on div at bounding box center [19, 45] width 19 height 15
click at [12, 42] on icon at bounding box center [17, 45] width 11 height 11
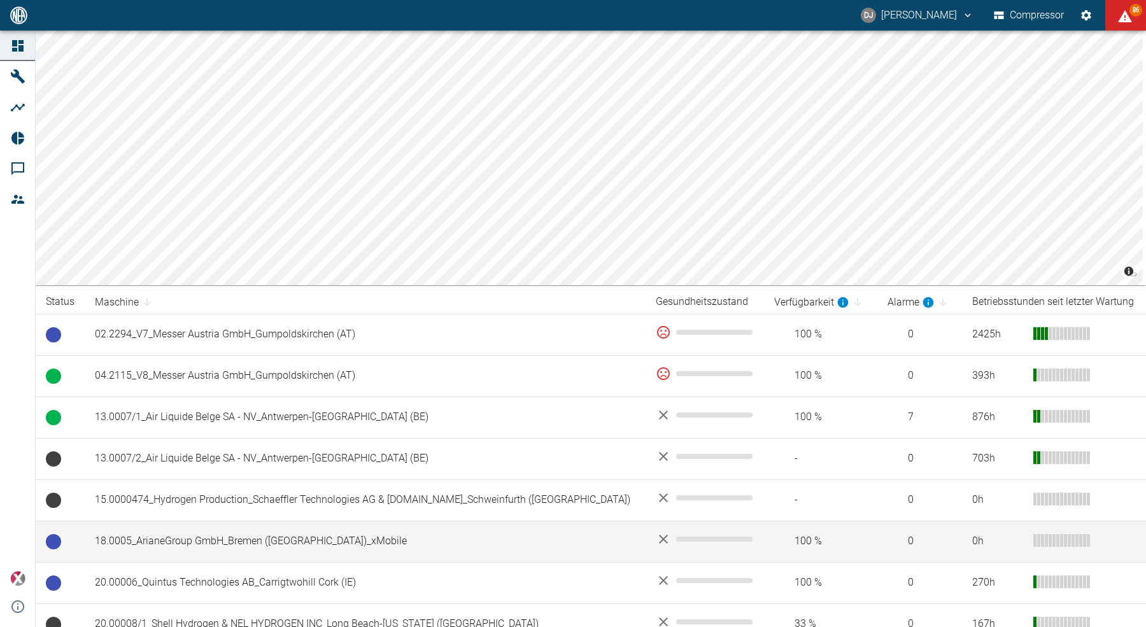
click at [287, 543] on td "18.0005_ArianeGroup GmbH_Bremen (DE)_xMobile" at bounding box center [365, 541] width 561 height 41
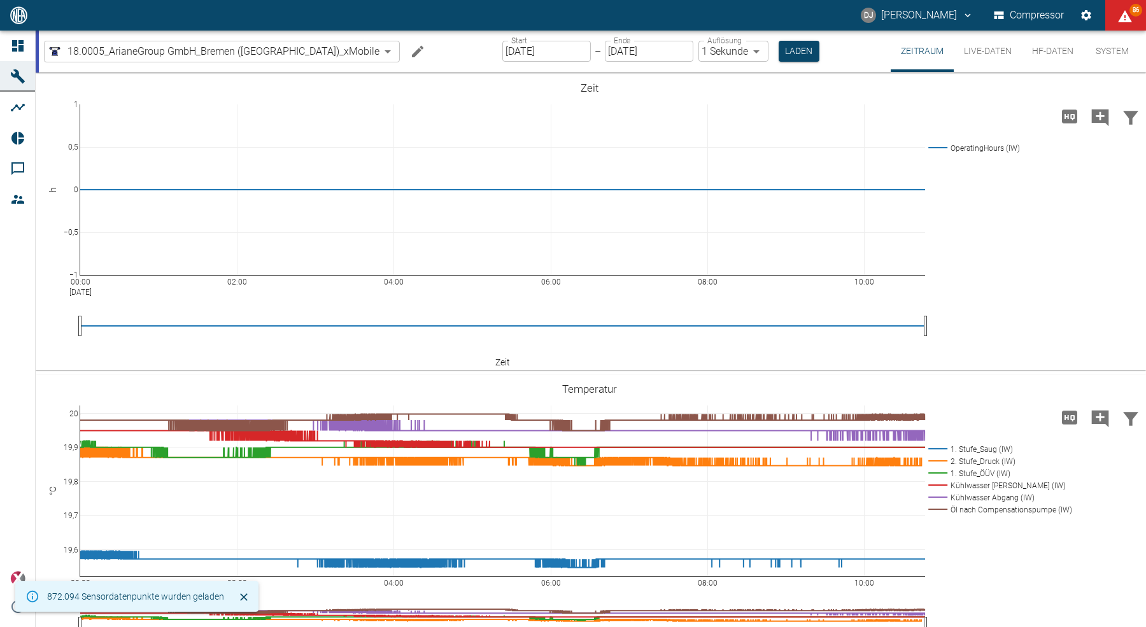
click at [1041, 55] on button "HF-Daten" at bounding box center [1053, 51] width 62 height 41
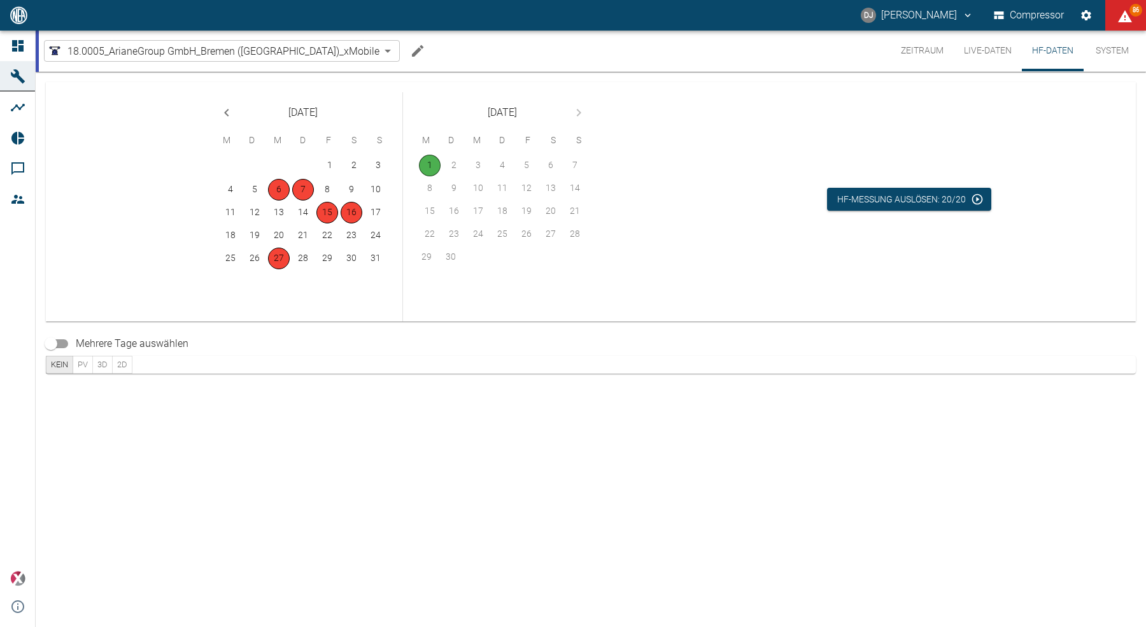
click at [920, 47] on button "Zeitraum" at bounding box center [922, 51] width 63 height 41
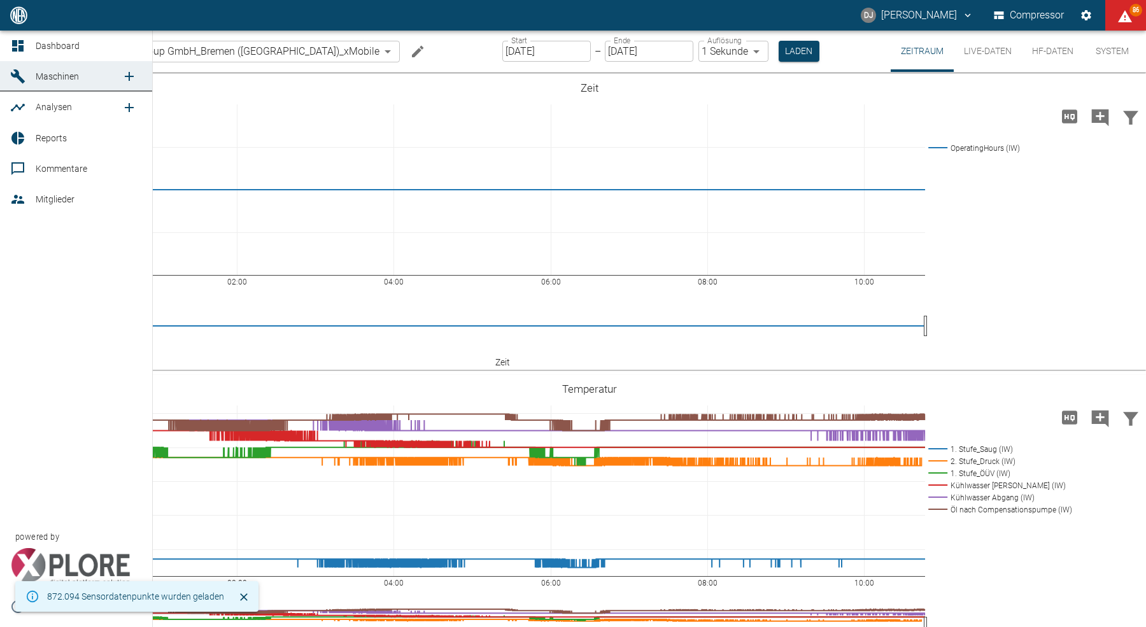
click at [14, 46] on icon at bounding box center [17, 45] width 11 height 11
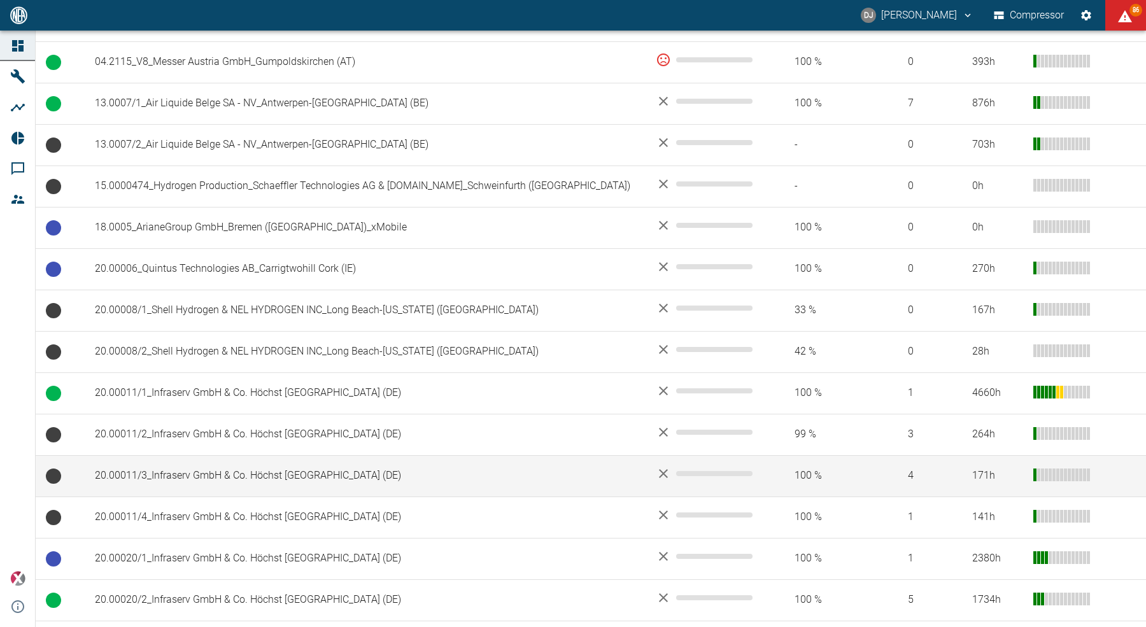
scroll to position [245, 0]
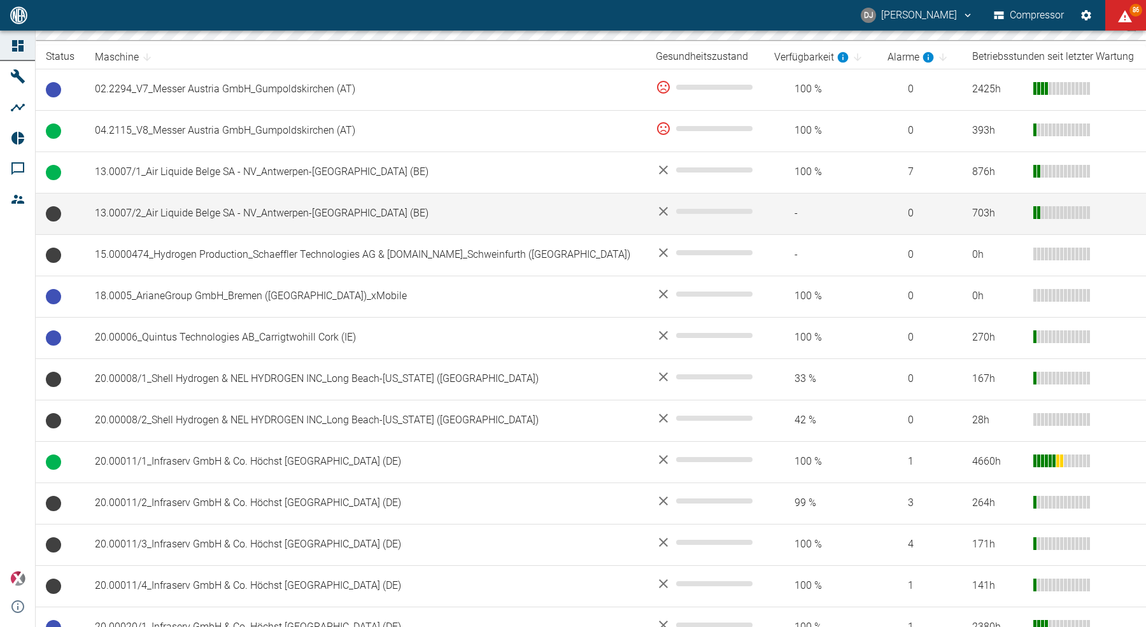
click at [227, 217] on td "13.0007/2_Air Liquide Belge SA - NV_Antwerpen-Lillo (BE)" at bounding box center [365, 213] width 561 height 41
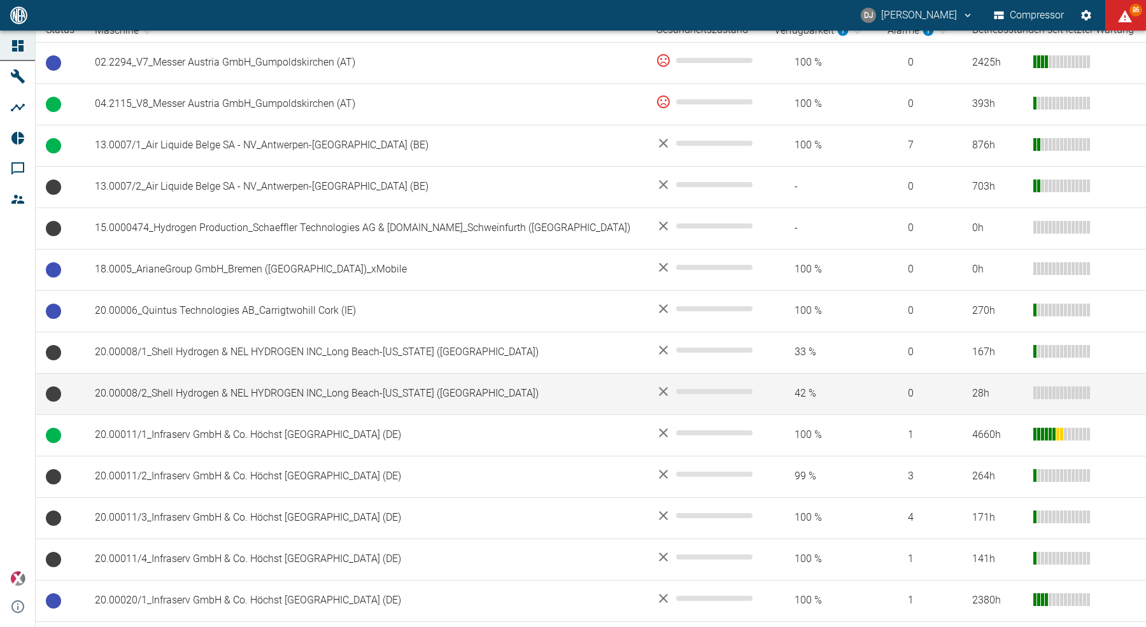
scroll to position [338, 0]
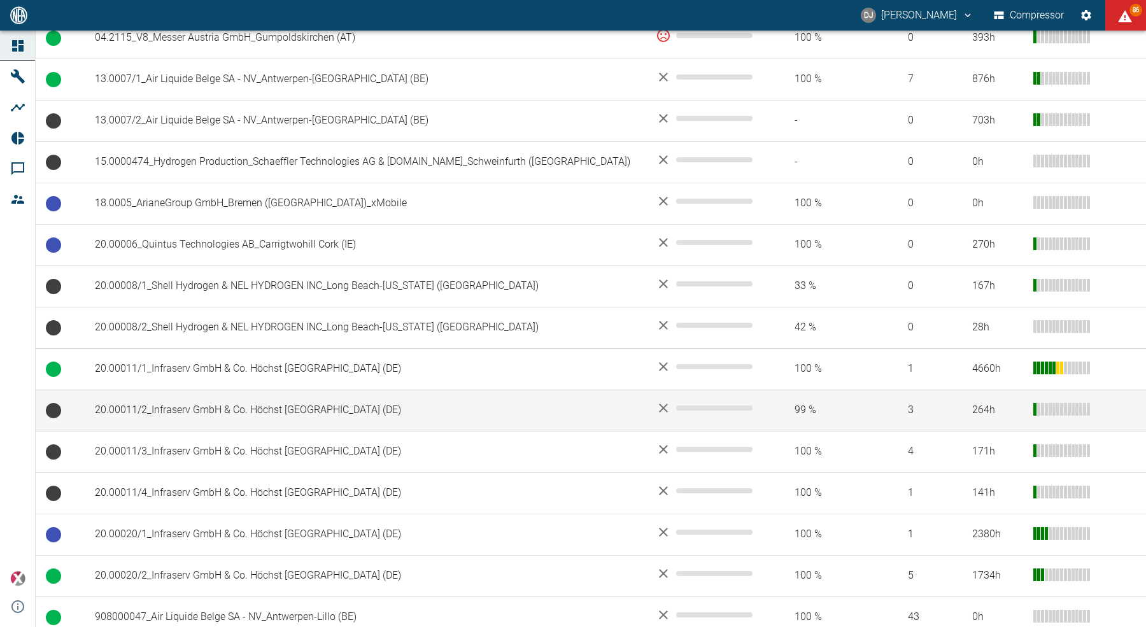
click at [164, 418] on td "20.00011/2_Infraserv GmbH & Co. Höchst [GEOGRAPHIC_DATA] (DE)" at bounding box center [365, 410] width 561 height 41
